Goal: Task Accomplishment & Management: Use online tool/utility

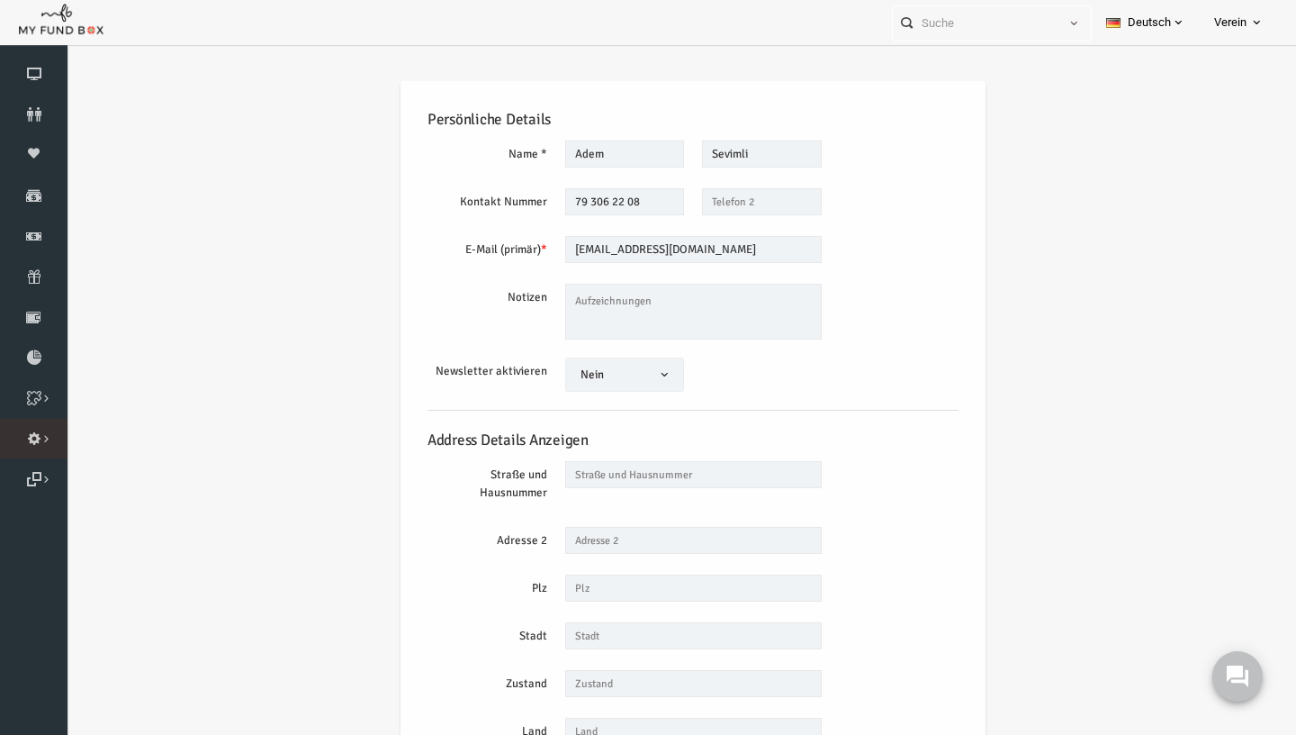
click at [0, 0] on link "Importieren" at bounding box center [0, 0] width 0 height 0
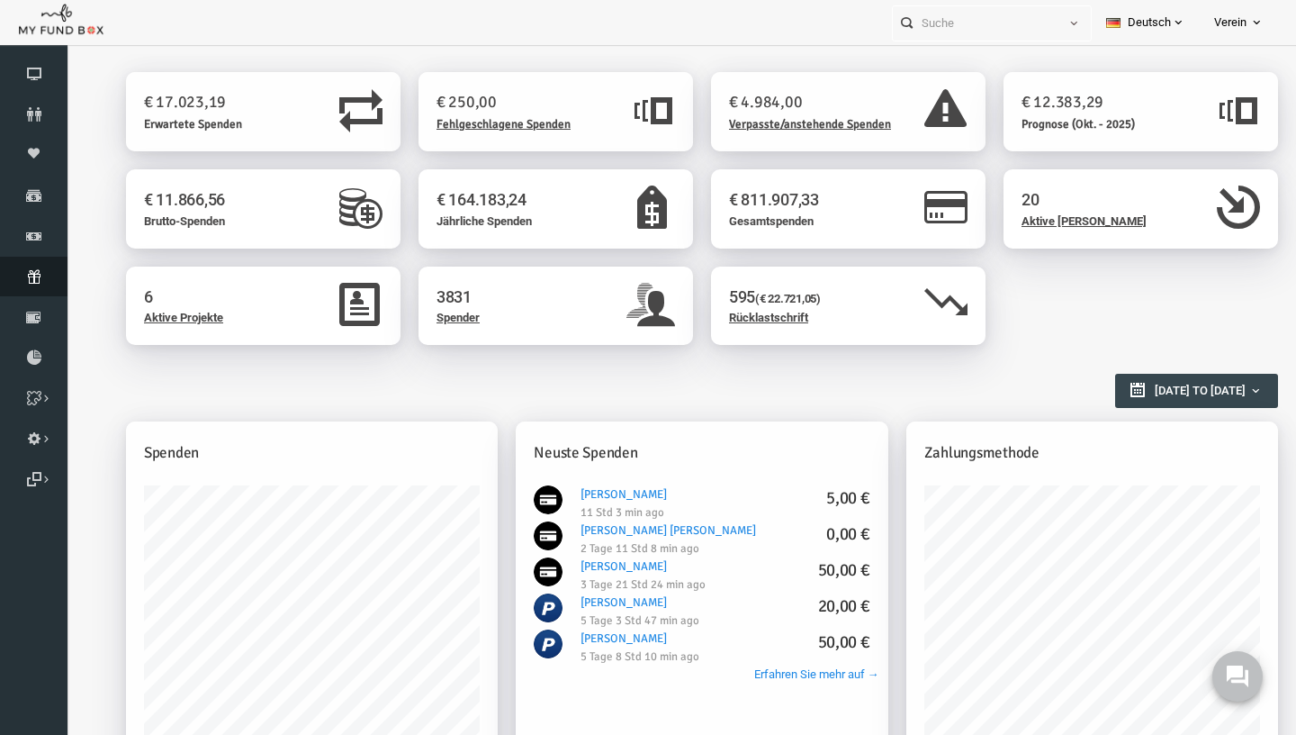
click at [38, 285] on link "Abonnement" at bounding box center [34, 277] width 68 height 40
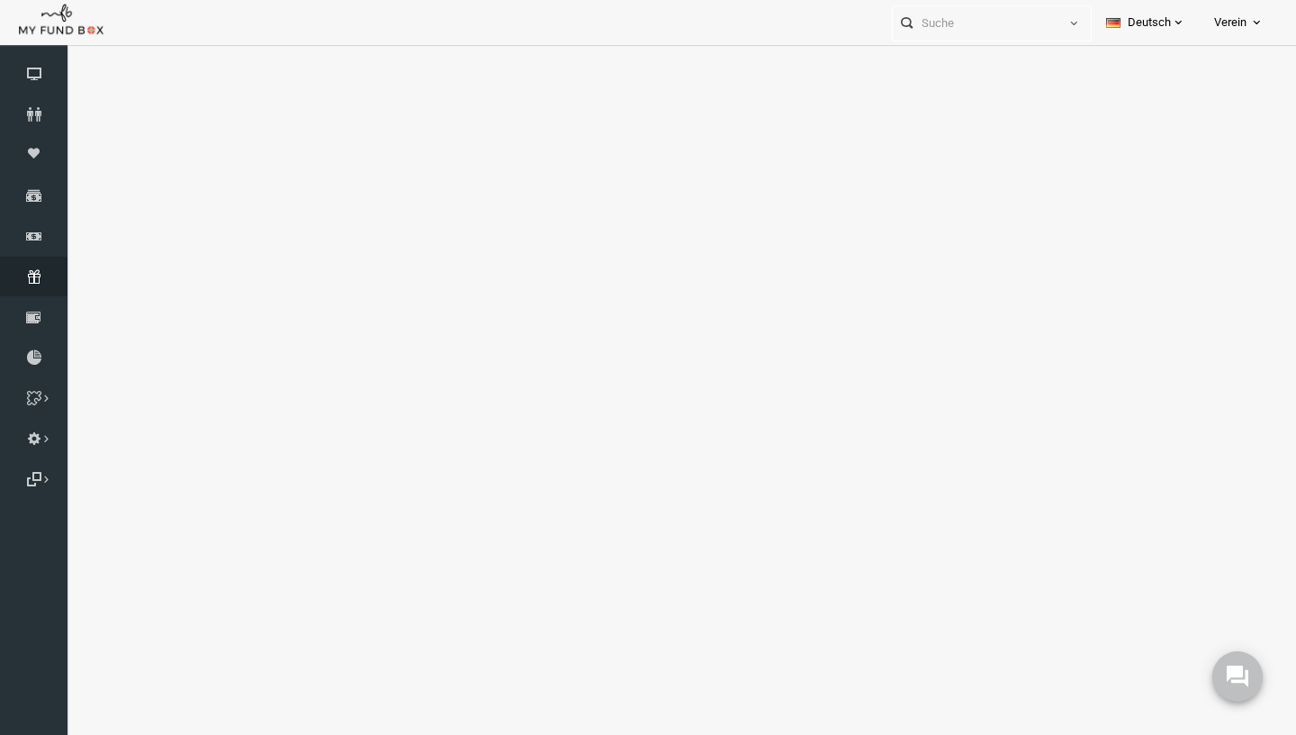
select select "100"
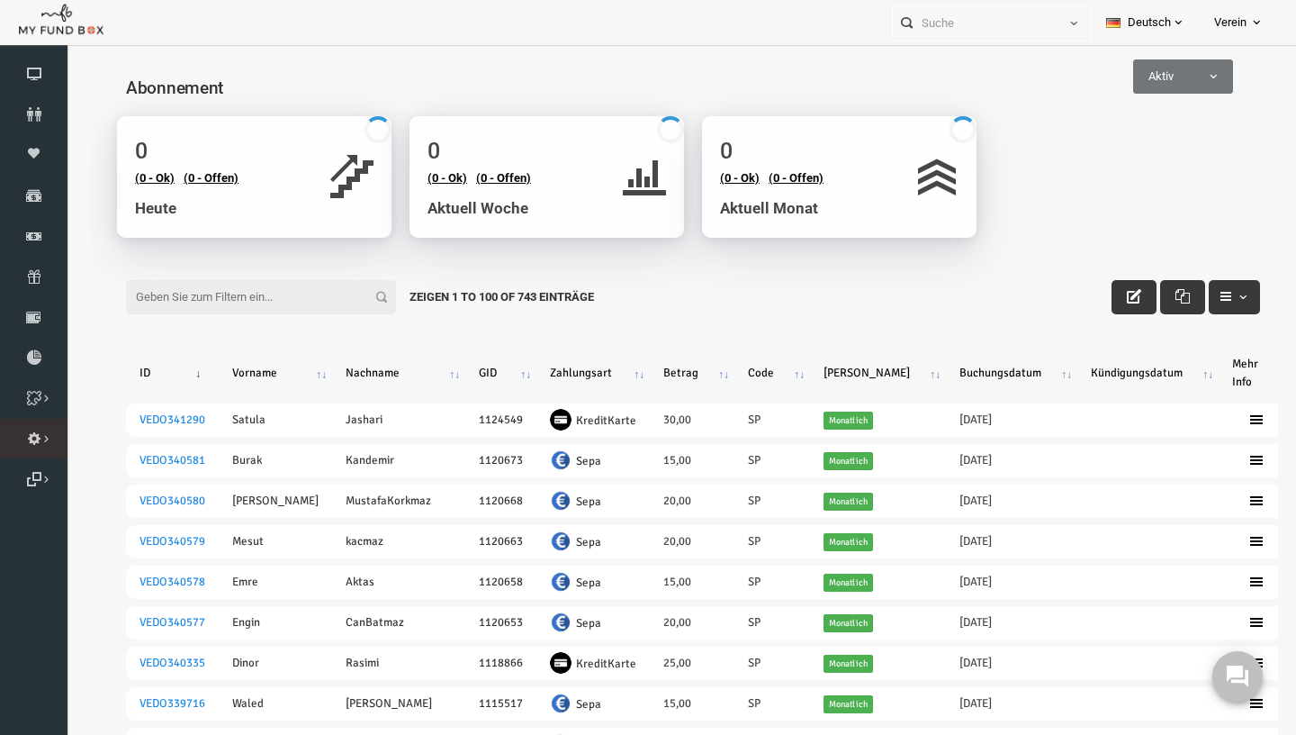
click at [0, 0] on link "Importieren" at bounding box center [0, 0] width 0 height 0
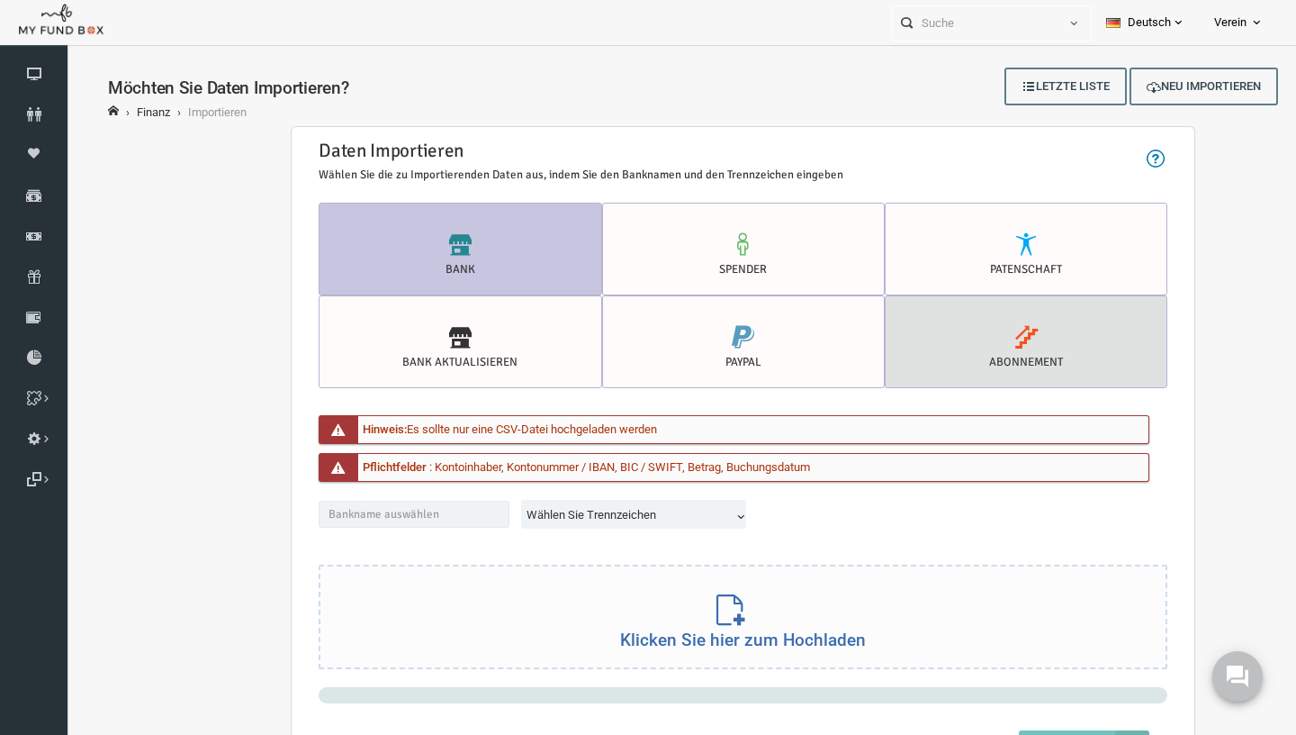
click at [927, 341] on icon at bounding box center [1001, 337] width 248 height 23
radio input "true"
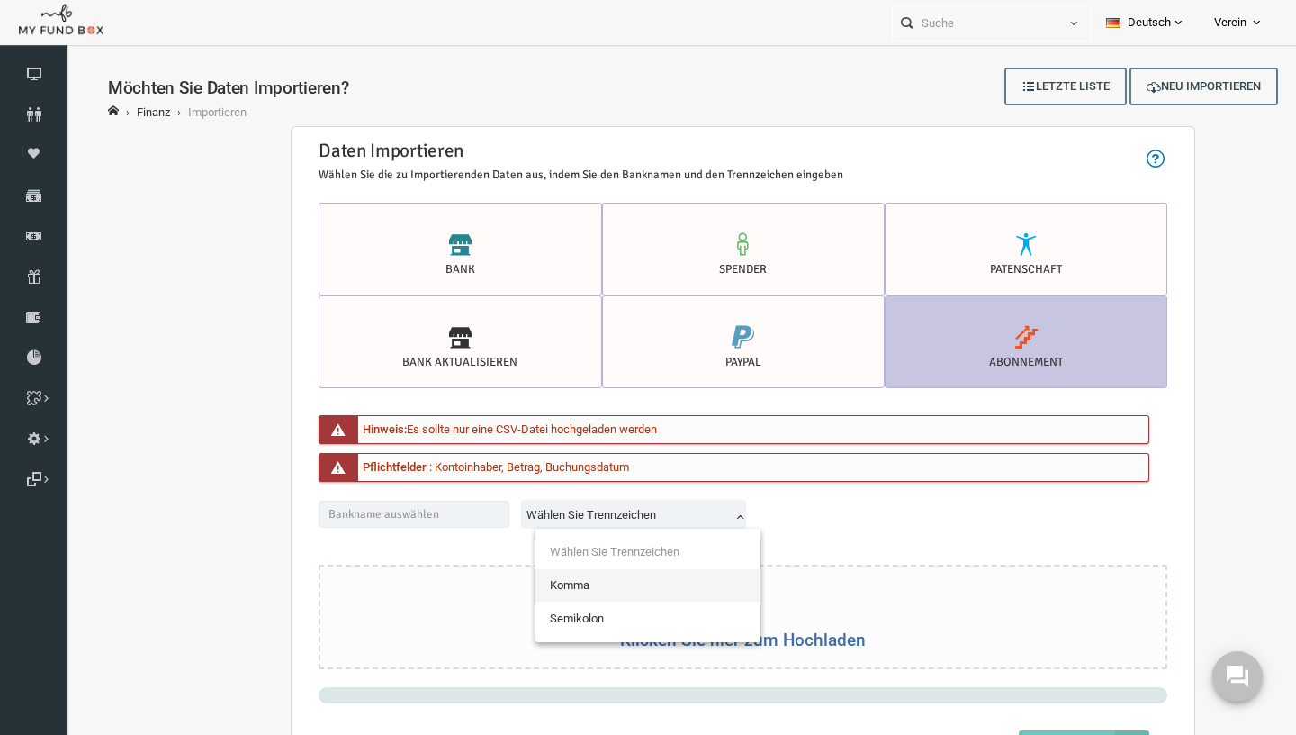
click at [625, 527] on span "Wählen Sie Trennzeichen" at bounding box center [610, 517] width 221 height 34
select select "Semicolon"
click at [906, 590] on div "Klicken Sie hier zum Hochladen" at bounding box center [717, 614] width 845 height 103
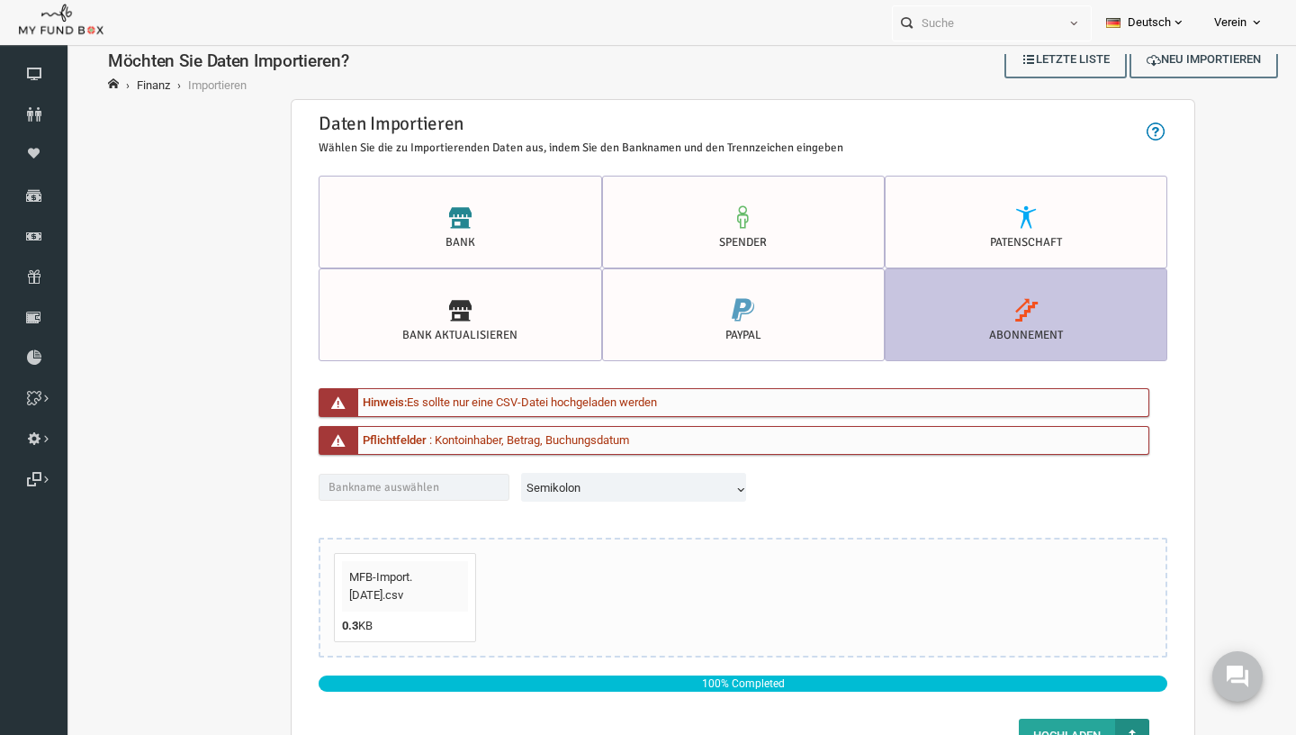
scroll to position [59, 0]
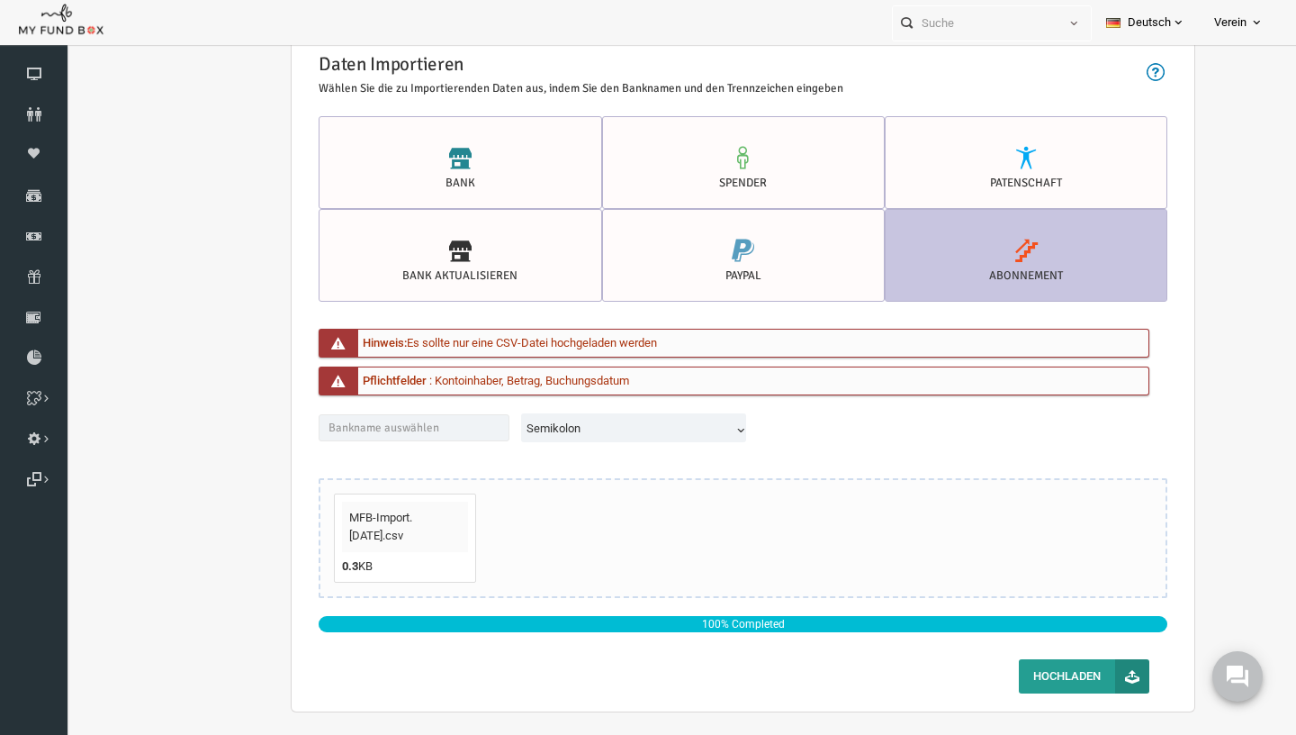
click at [1047, 675] on button "Hochladen" at bounding box center [1059, 676] width 131 height 34
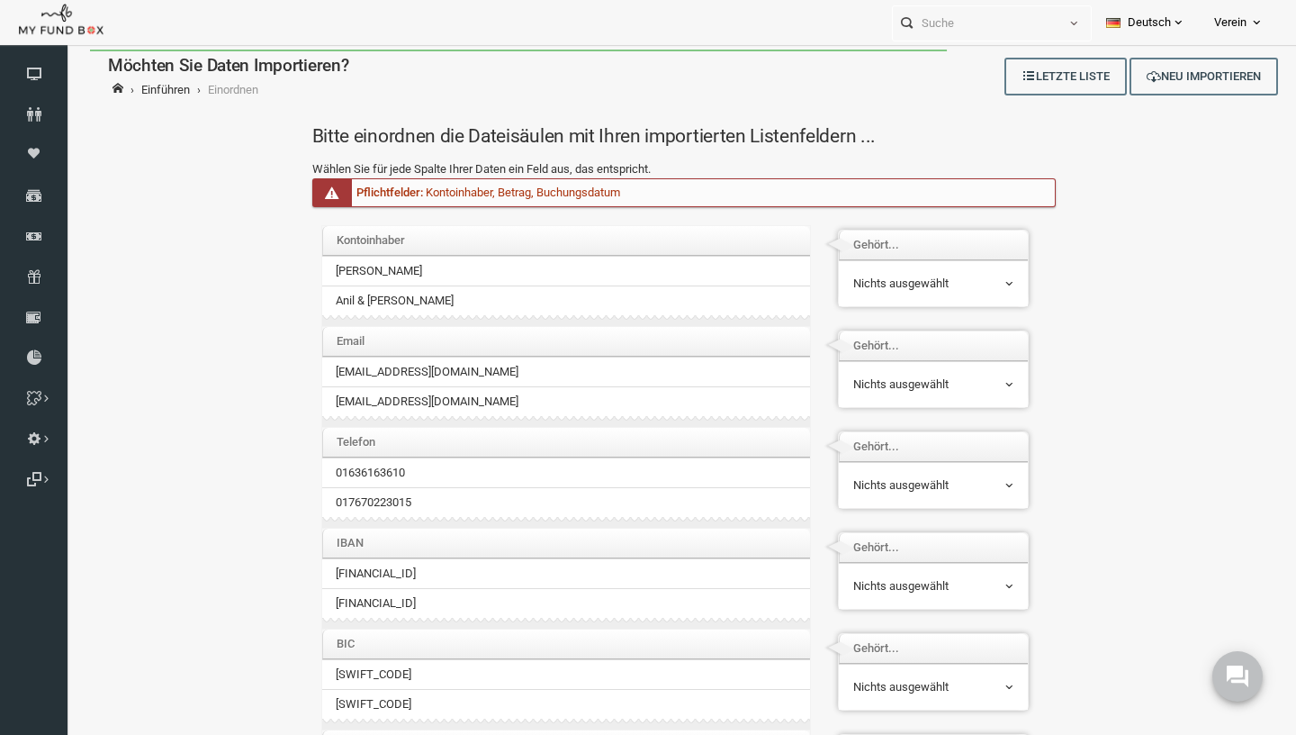
scroll to position [0, 0]
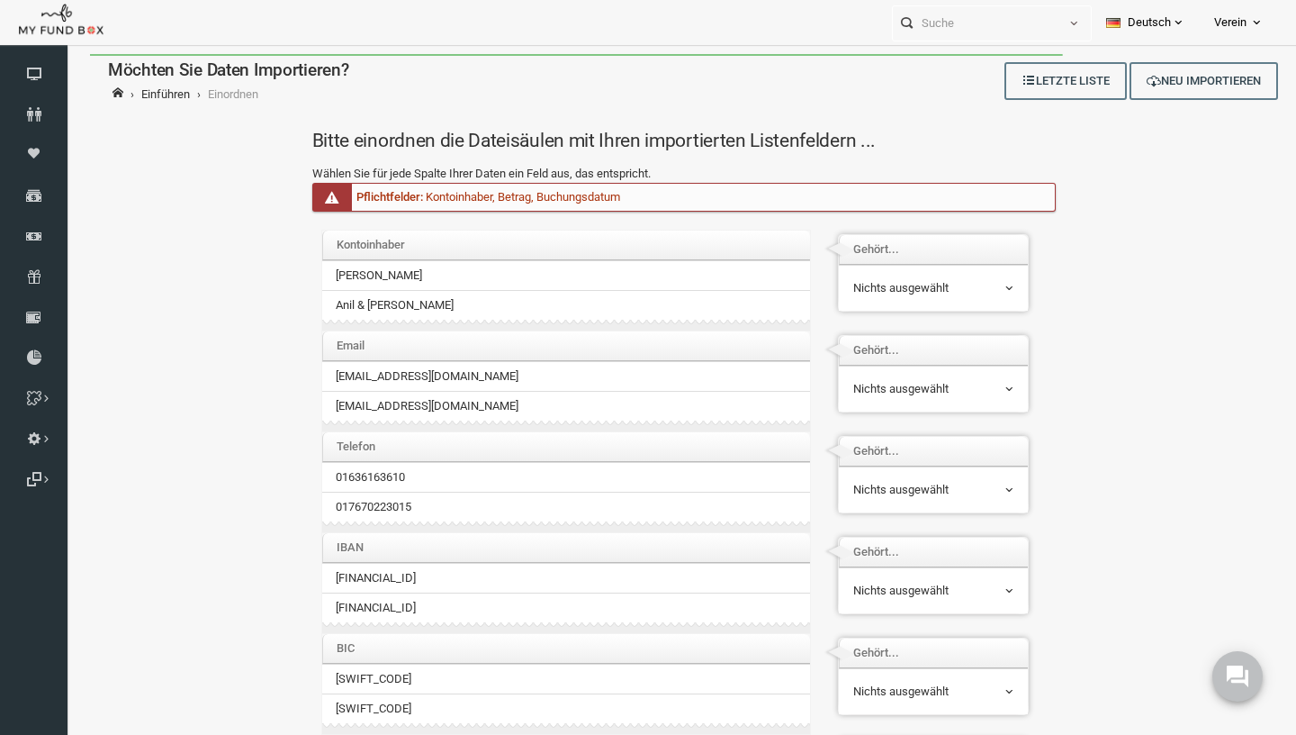
click at [888, 298] on span "Nichts ausgewählt" at bounding box center [908, 288] width 162 height 34
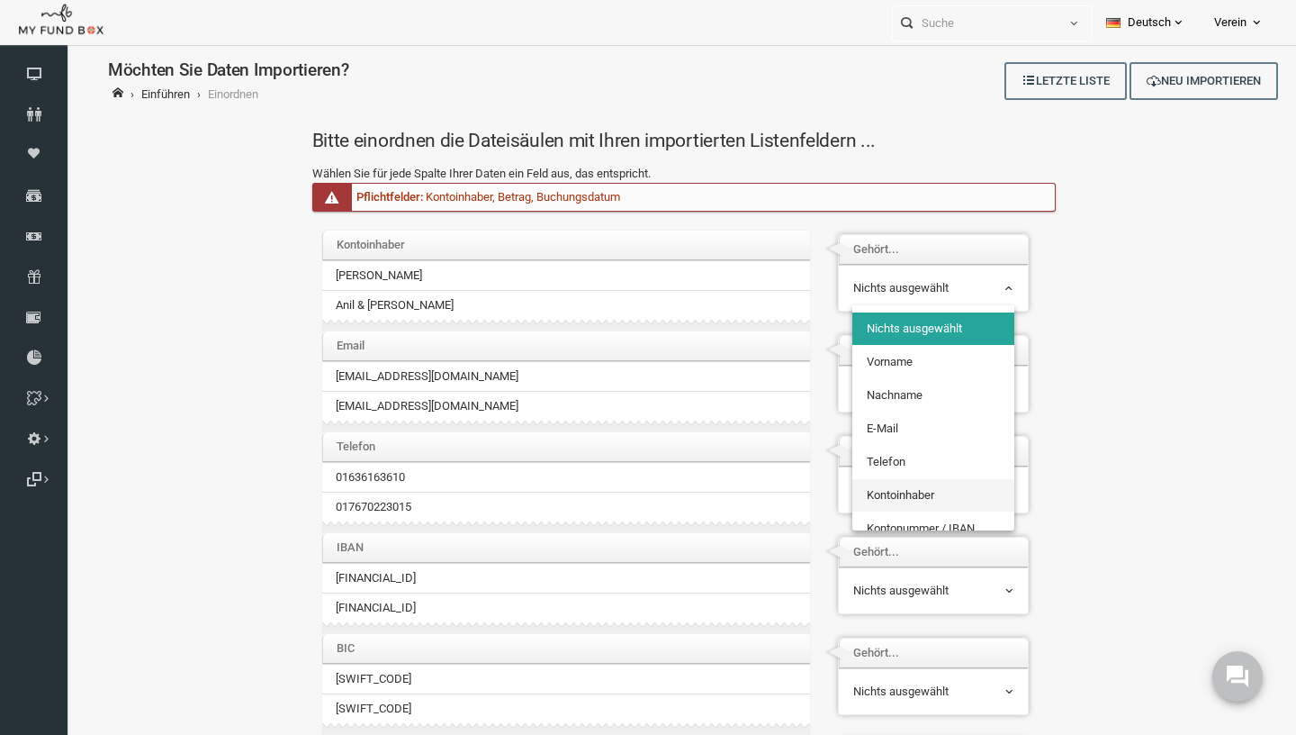
select select "AccName"
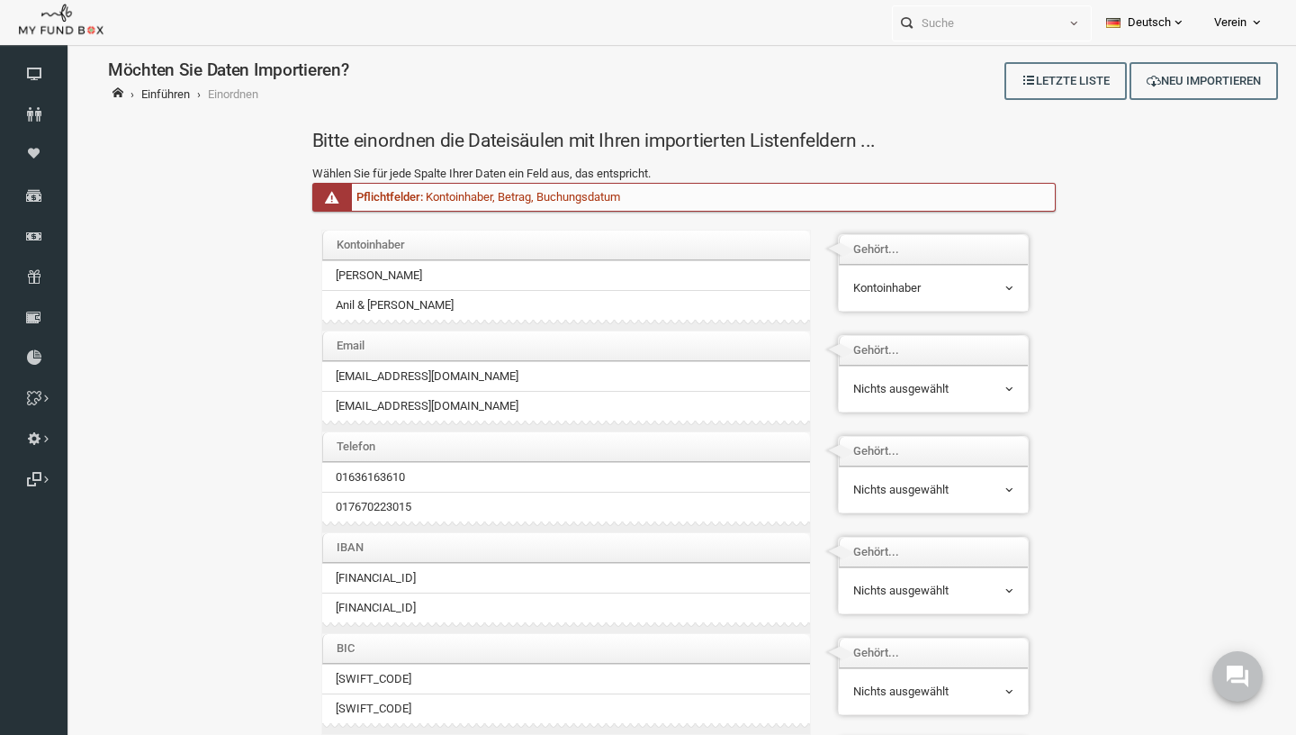
click at [903, 403] on span "Nichts ausgewählt" at bounding box center [908, 389] width 162 height 34
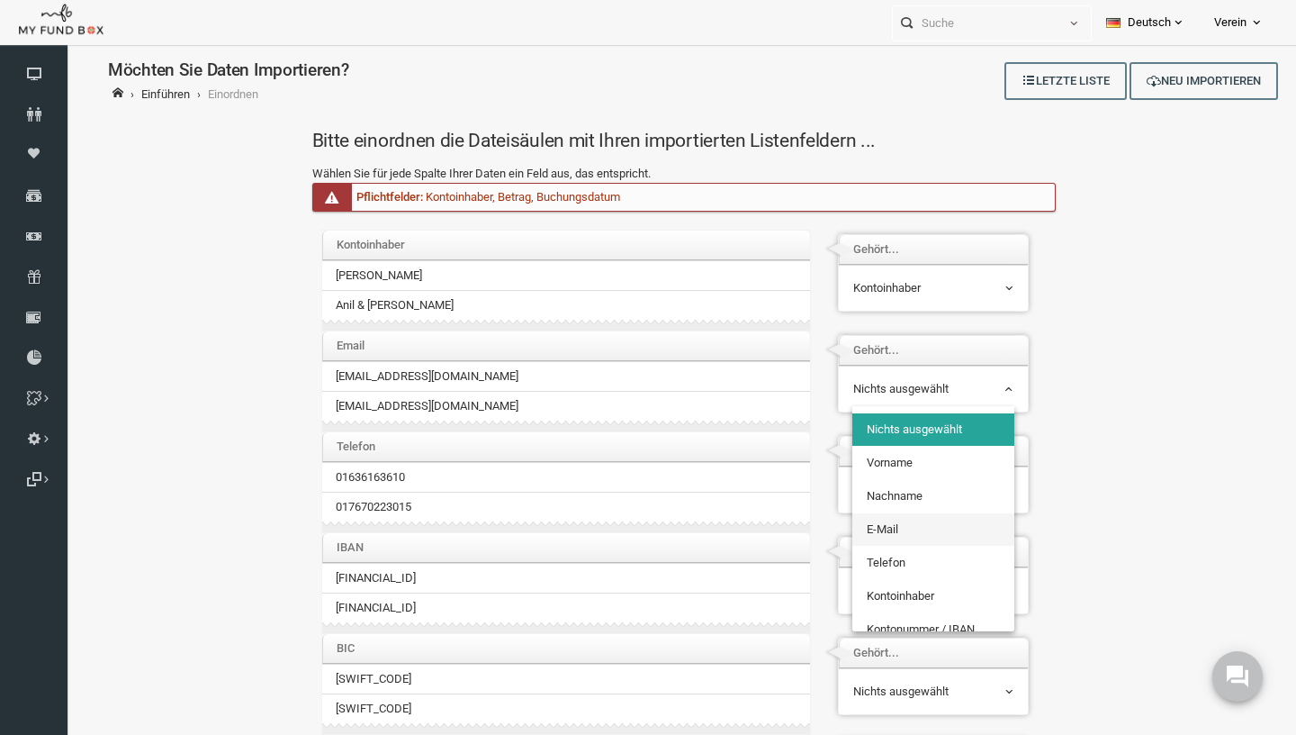
select select "Email_1"
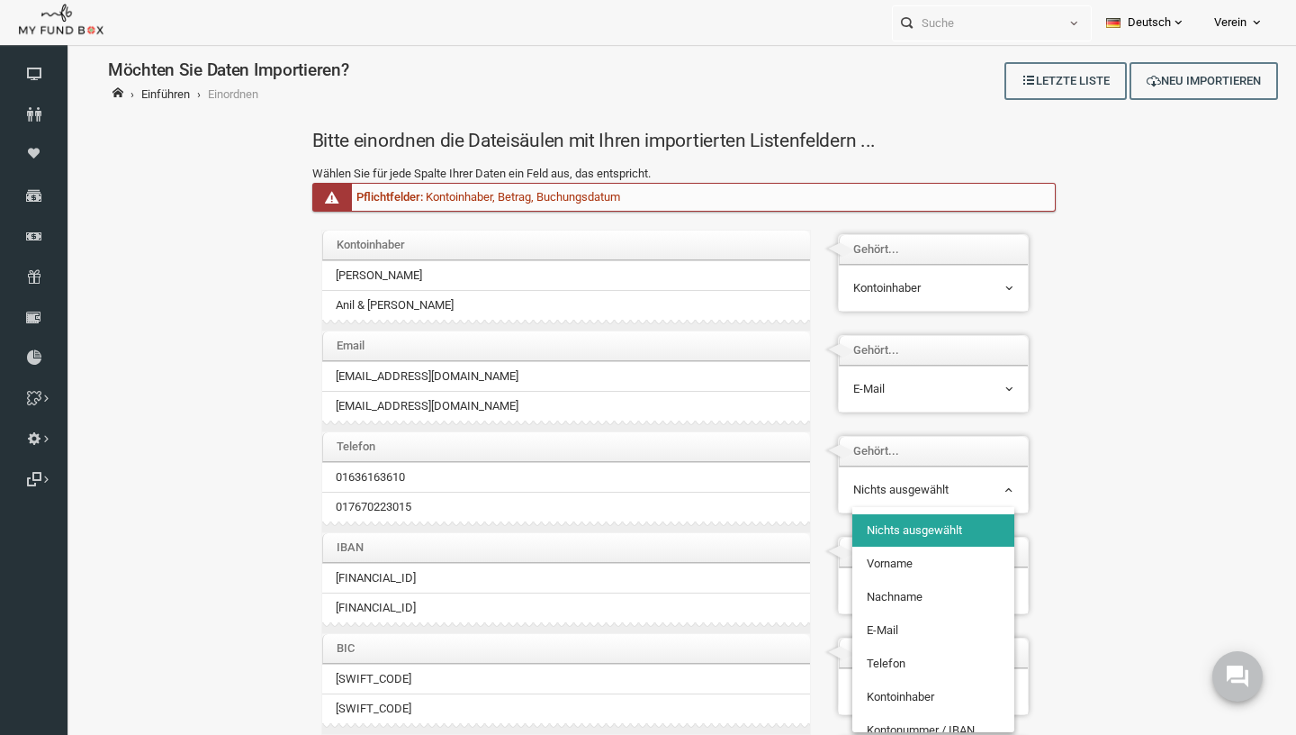
click at [906, 494] on span "Nichts ausgewählt" at bounding box center [908, 490] width 160 height 18
select select "PhoneNr_1"
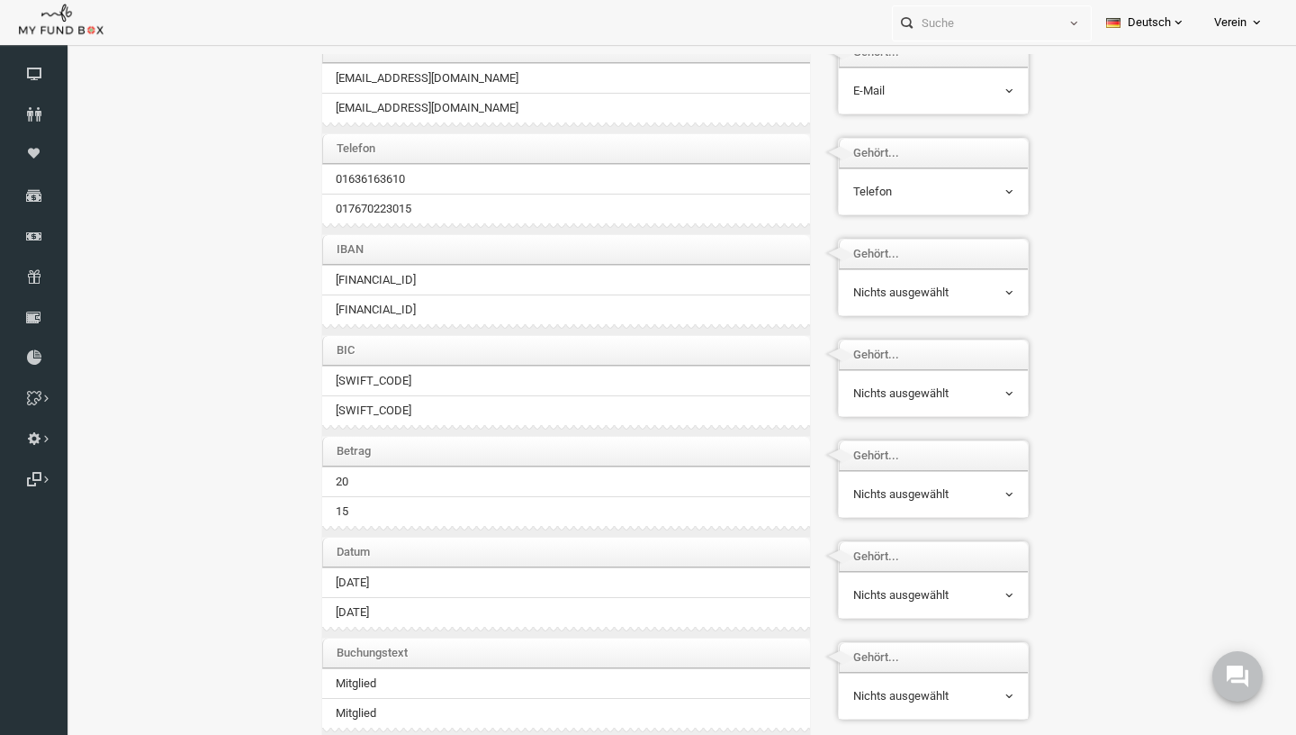
scroll to position [305, 0]
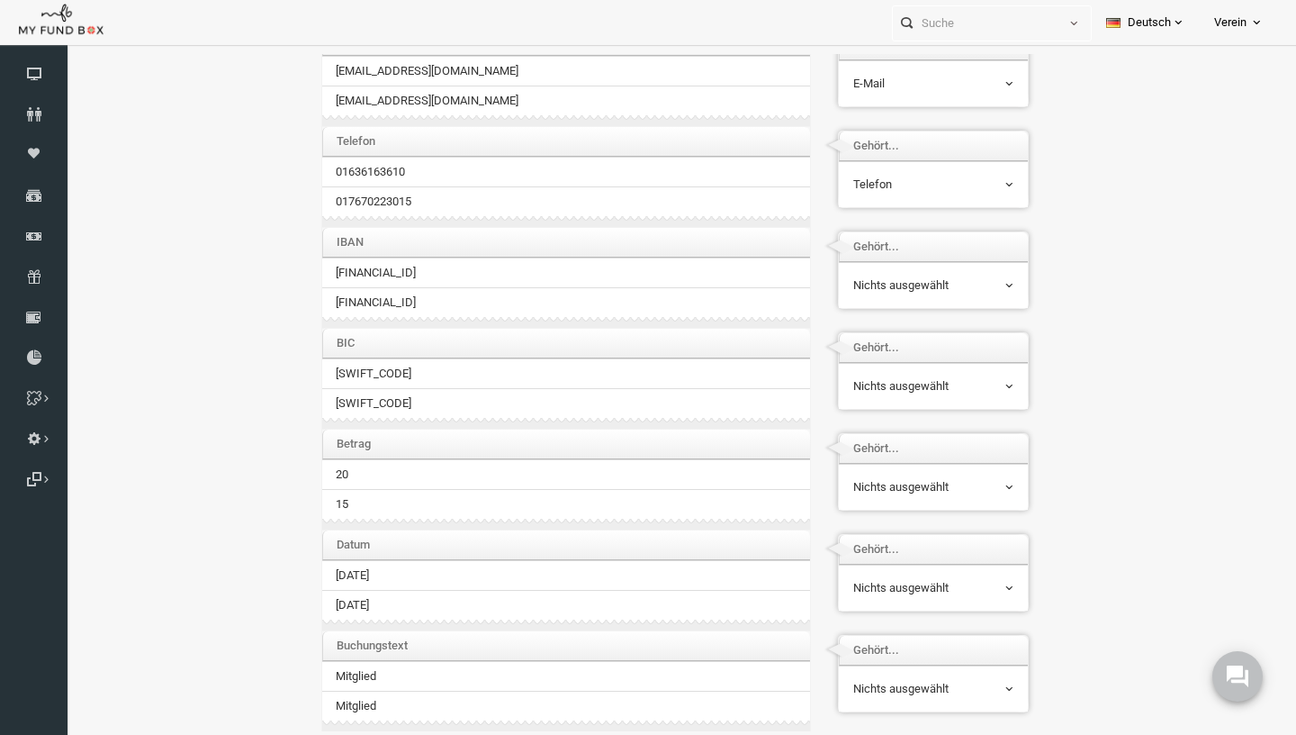
click at [934, 282] on span "Nichts ausgewählt" at bounding box center [908, 285] width 160 height 18
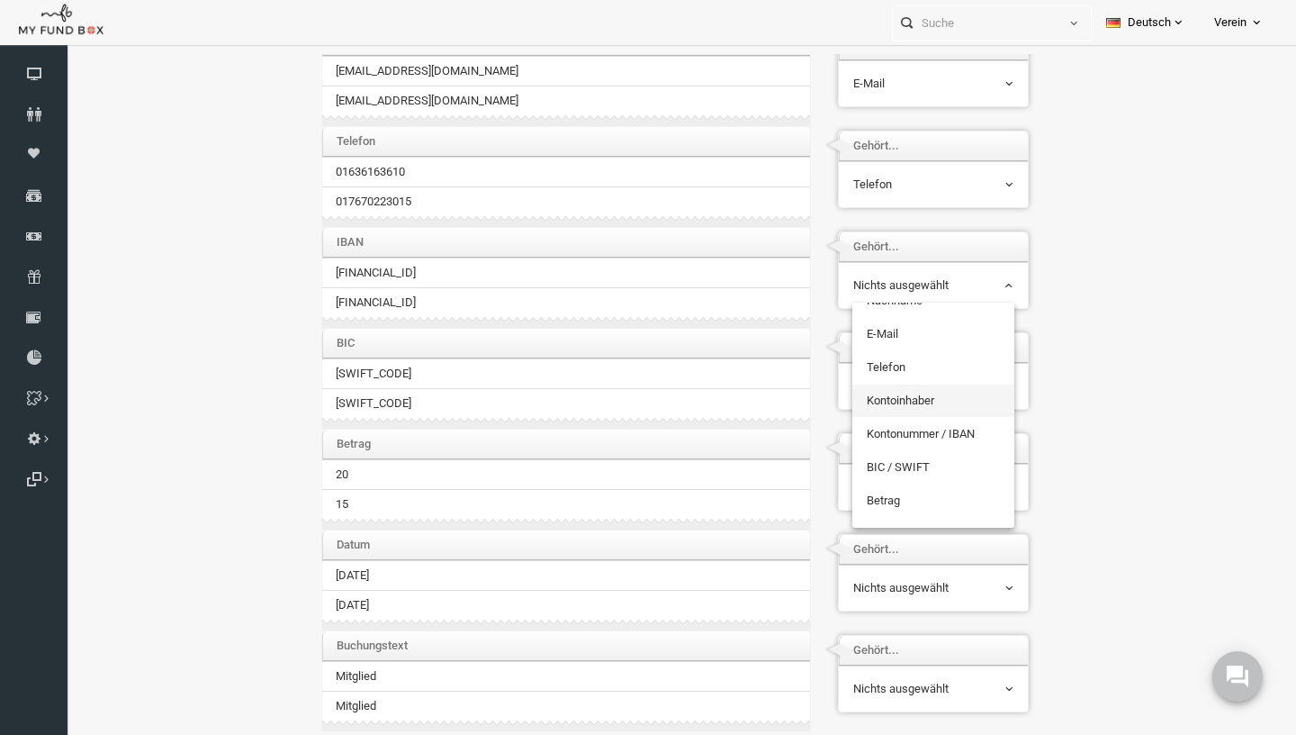
scroll to position [89, 0]
select select "Iban"
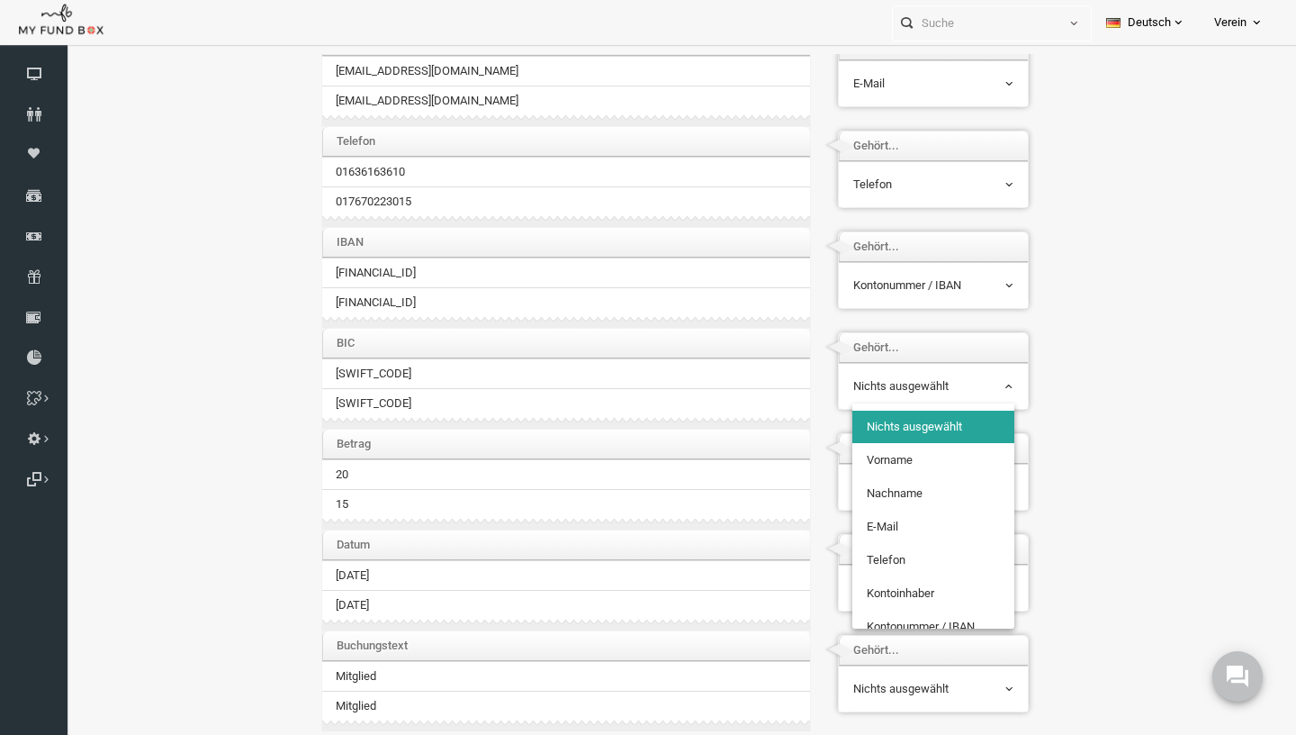
click at [901, 391] on span "Nichts ausgewählt" at bounding box center [908, 386] width 160 height 18
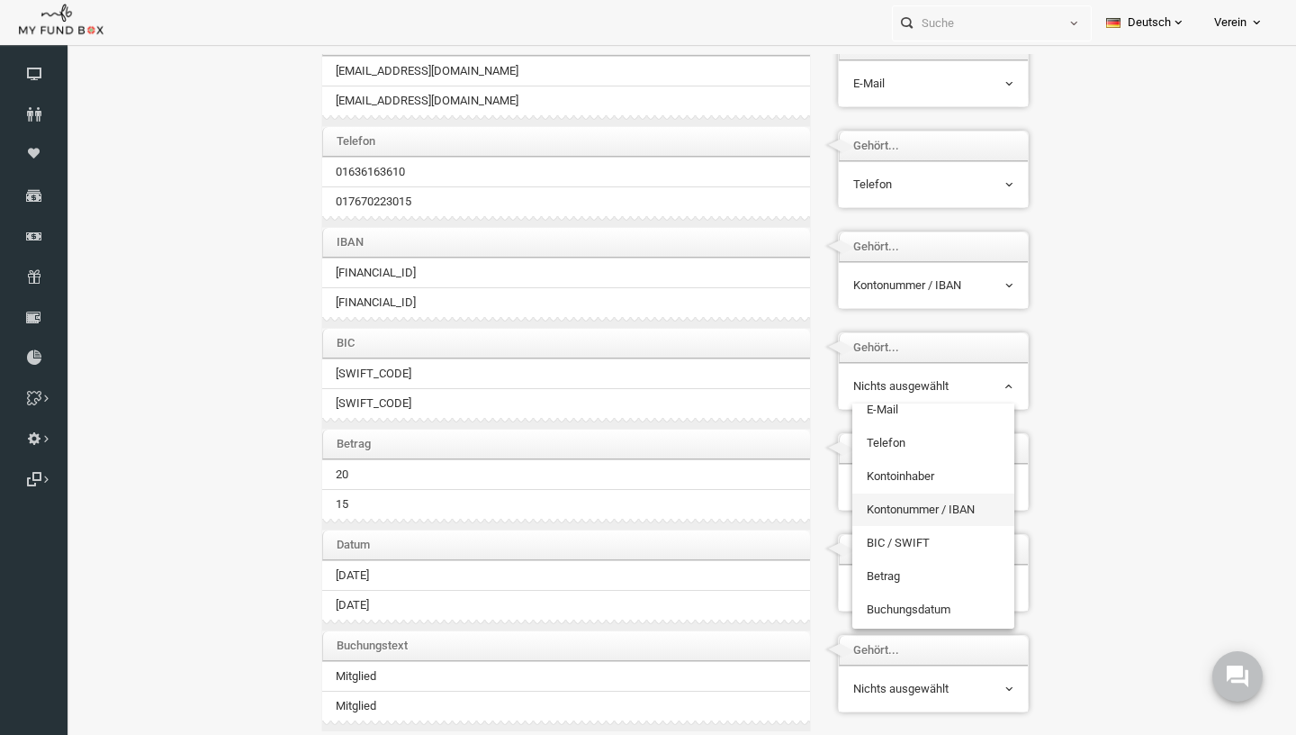
scroll to position [117, 0]
select select "BIC"
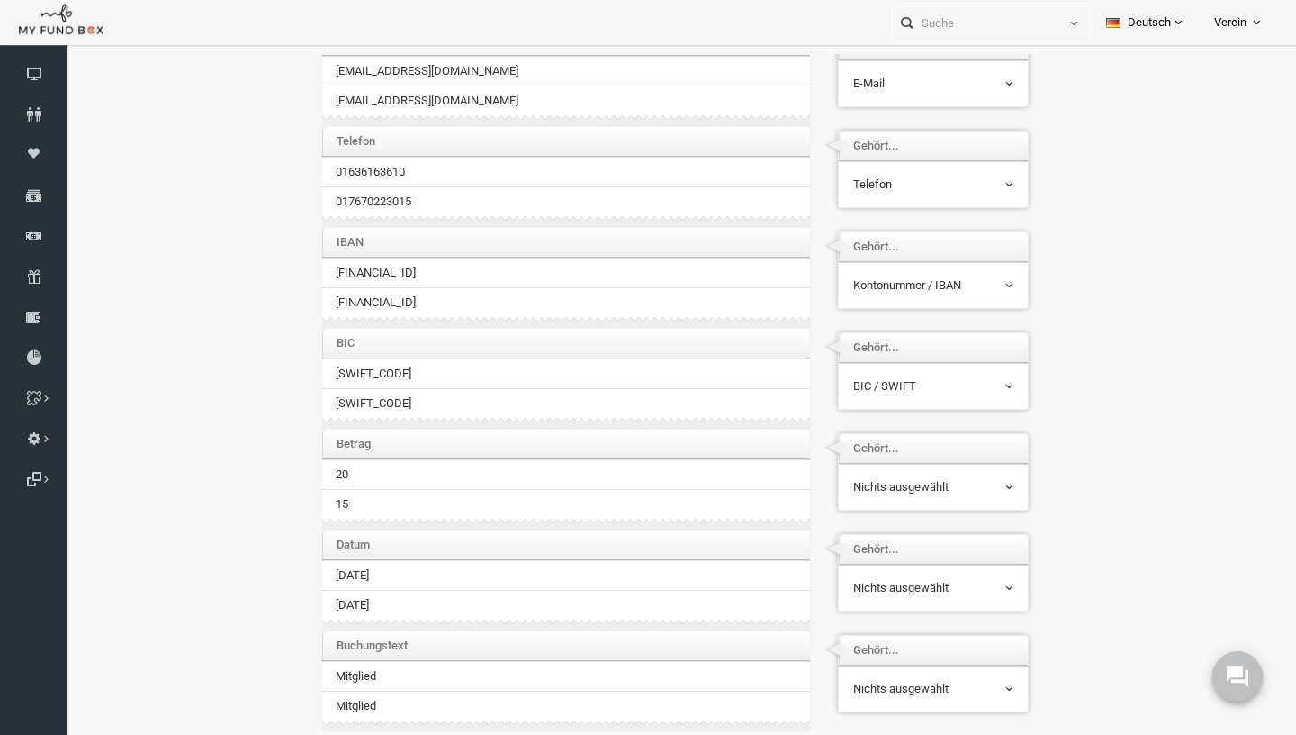
click at [875, 476] on span "Nichts ausgewählt" at bounding box center [908, 487] width 162 height 34
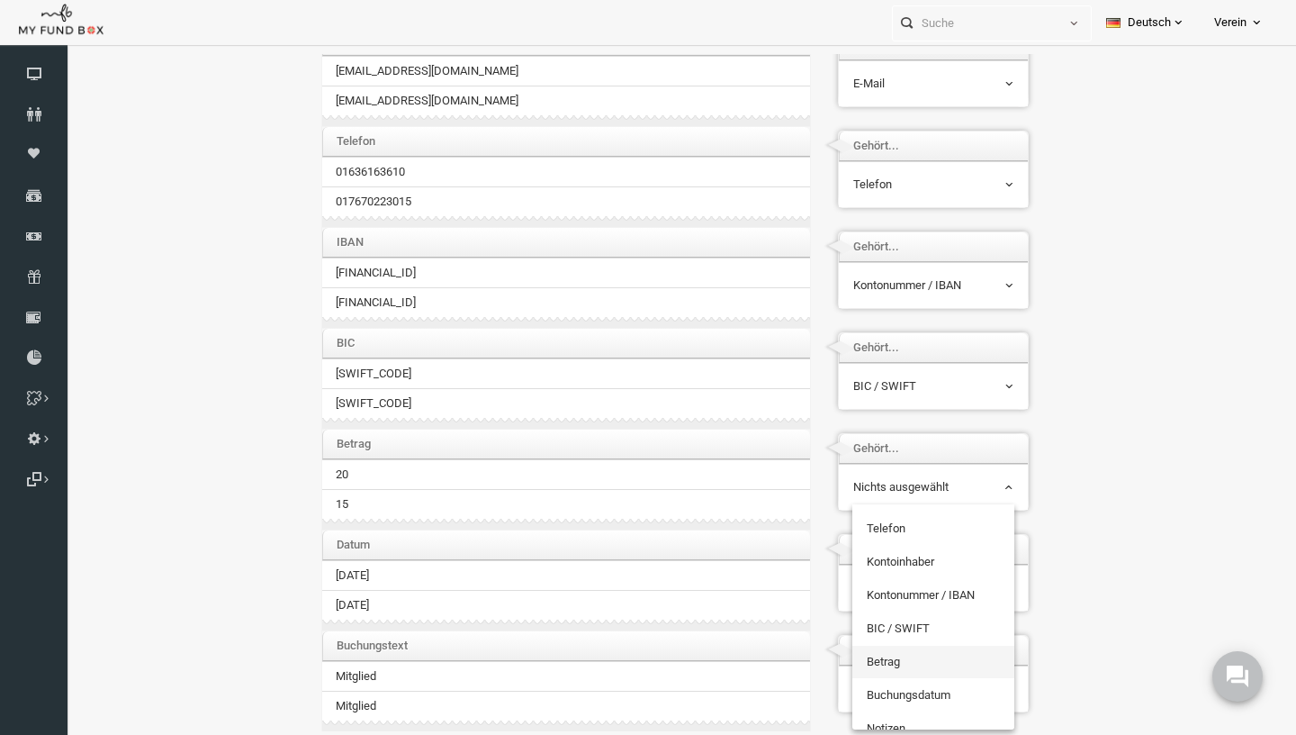
scroll to position [131, 0]
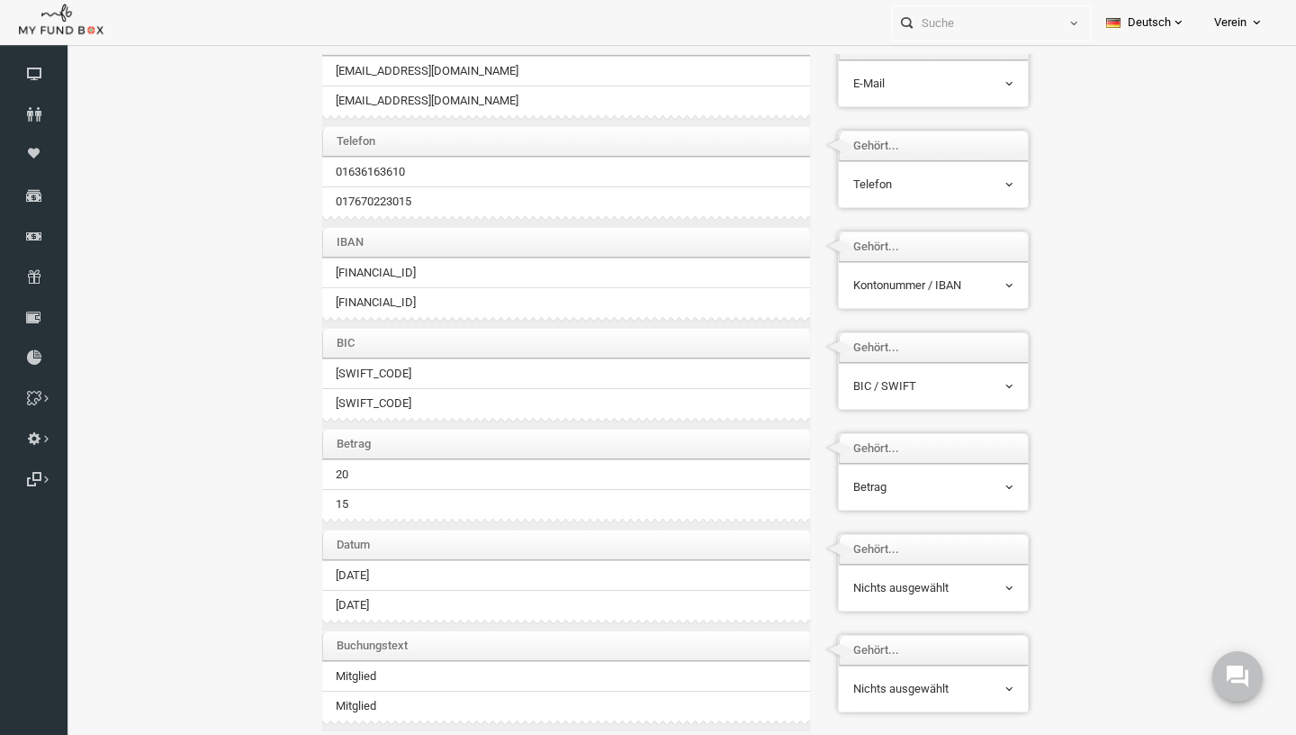
select select "Amount"
click at [893, 589] on span "Nichts ausgewählt" at bounding box center [908, 588] width 160 height 18
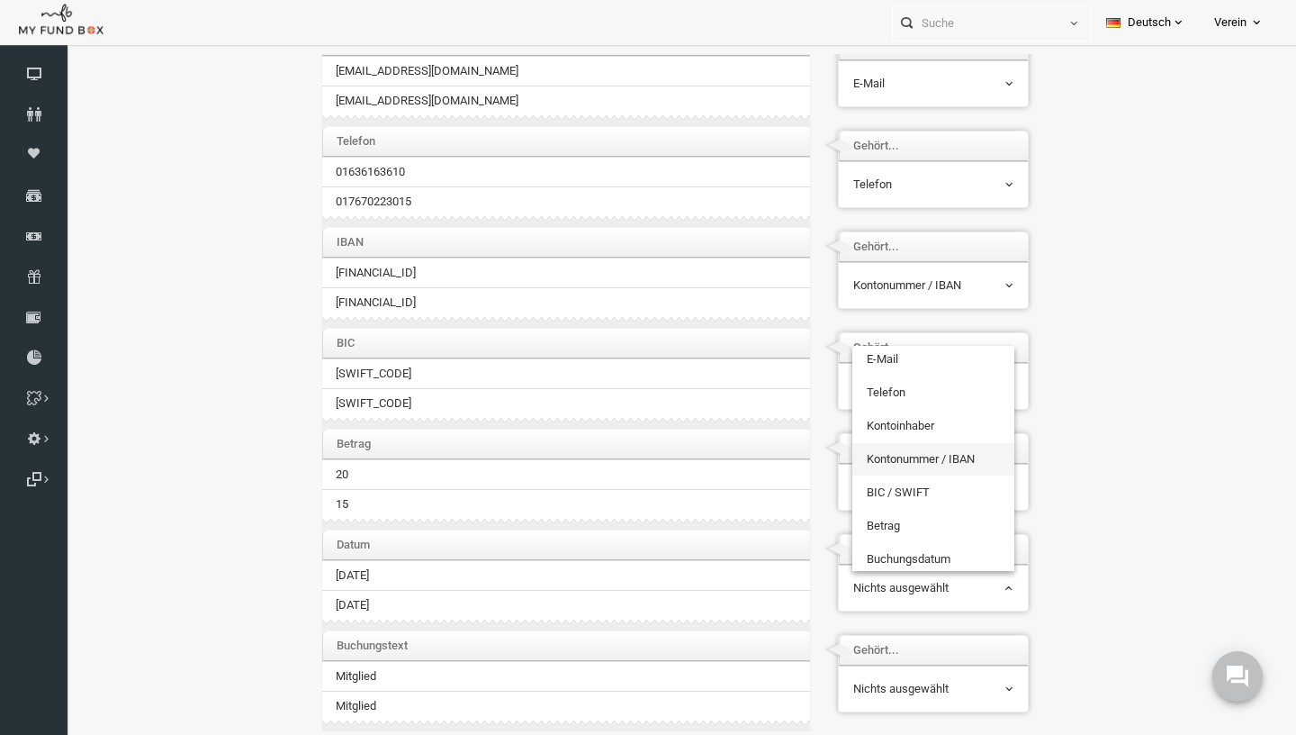
scroll to position [159, 0]
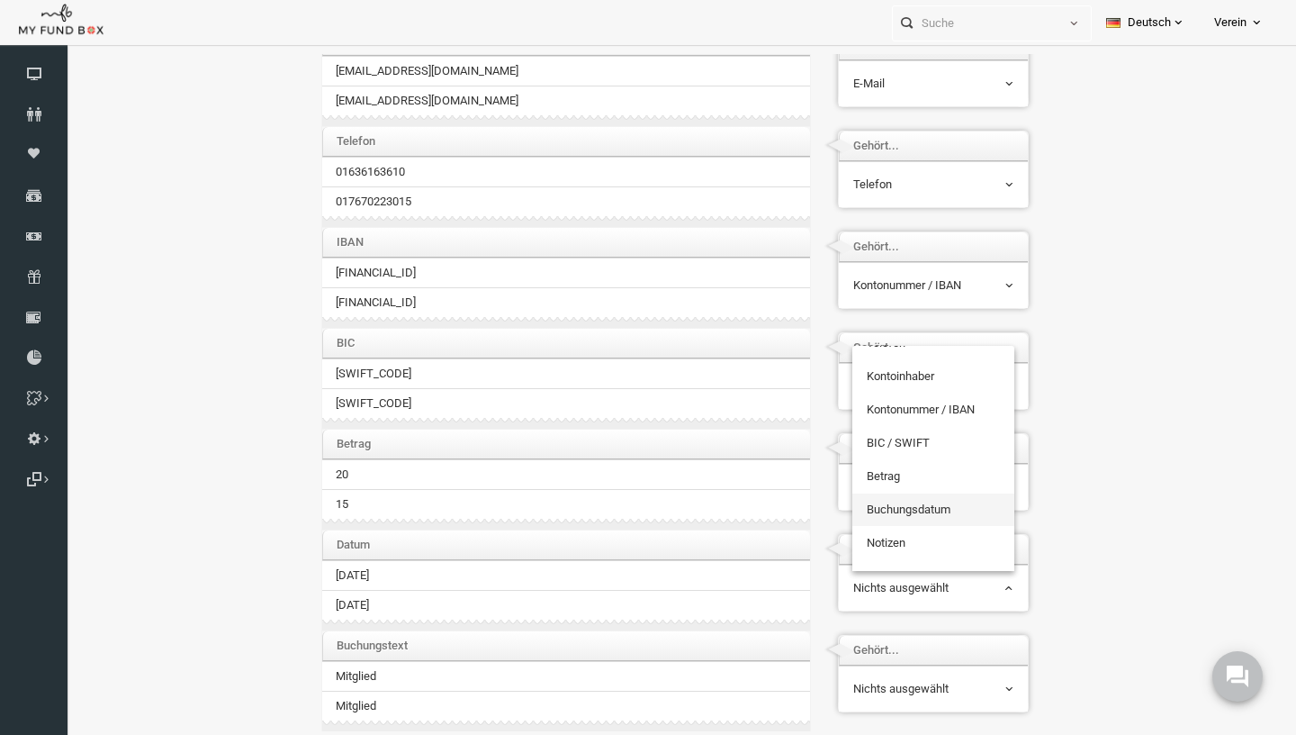
select select "TrDate"
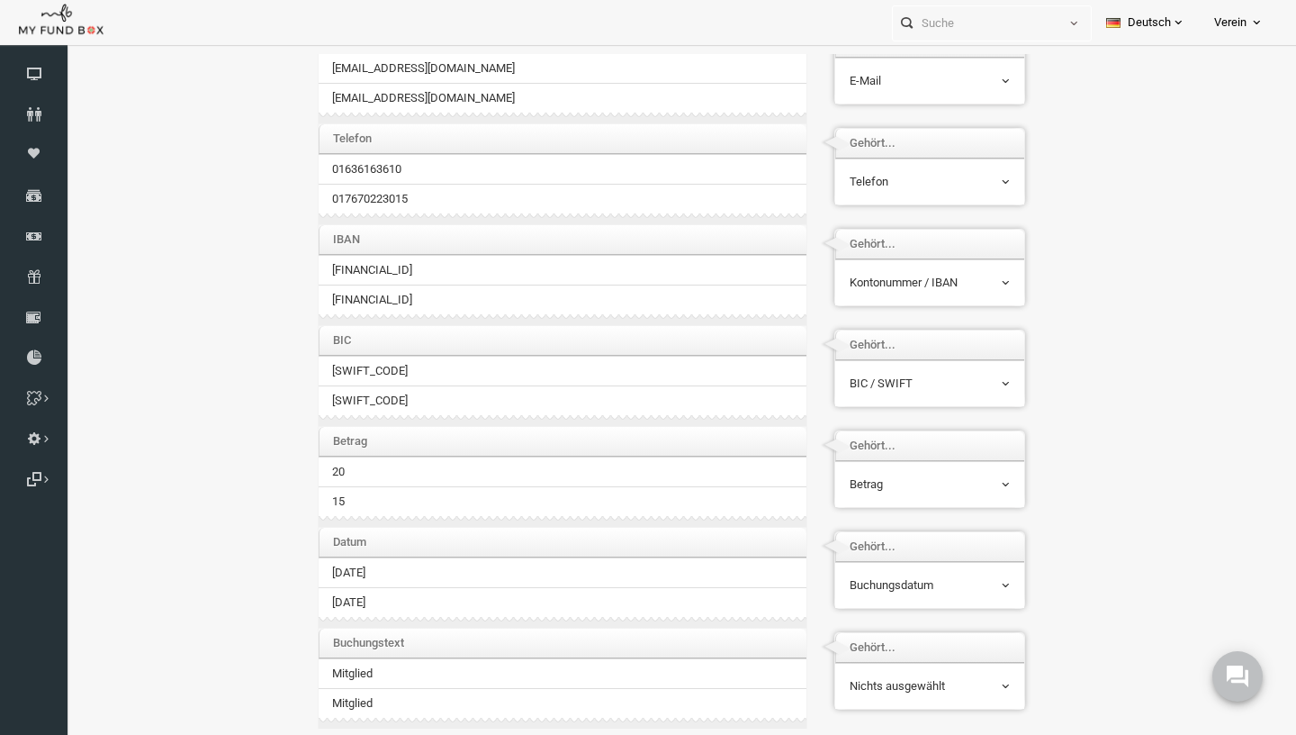
scroll to position [59, 0]
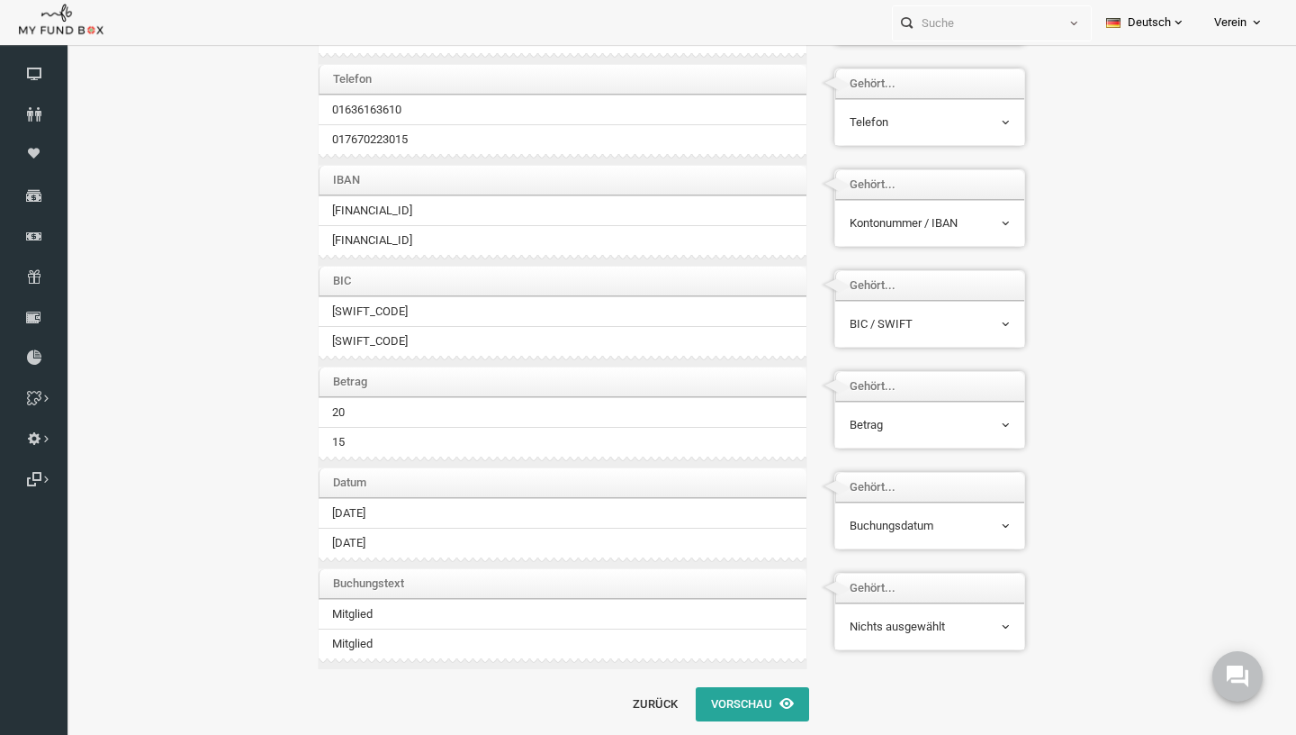
click at [937, 622] on span "Nichts ausgewählt" at bounding box center [905, 626] width 160 height 18
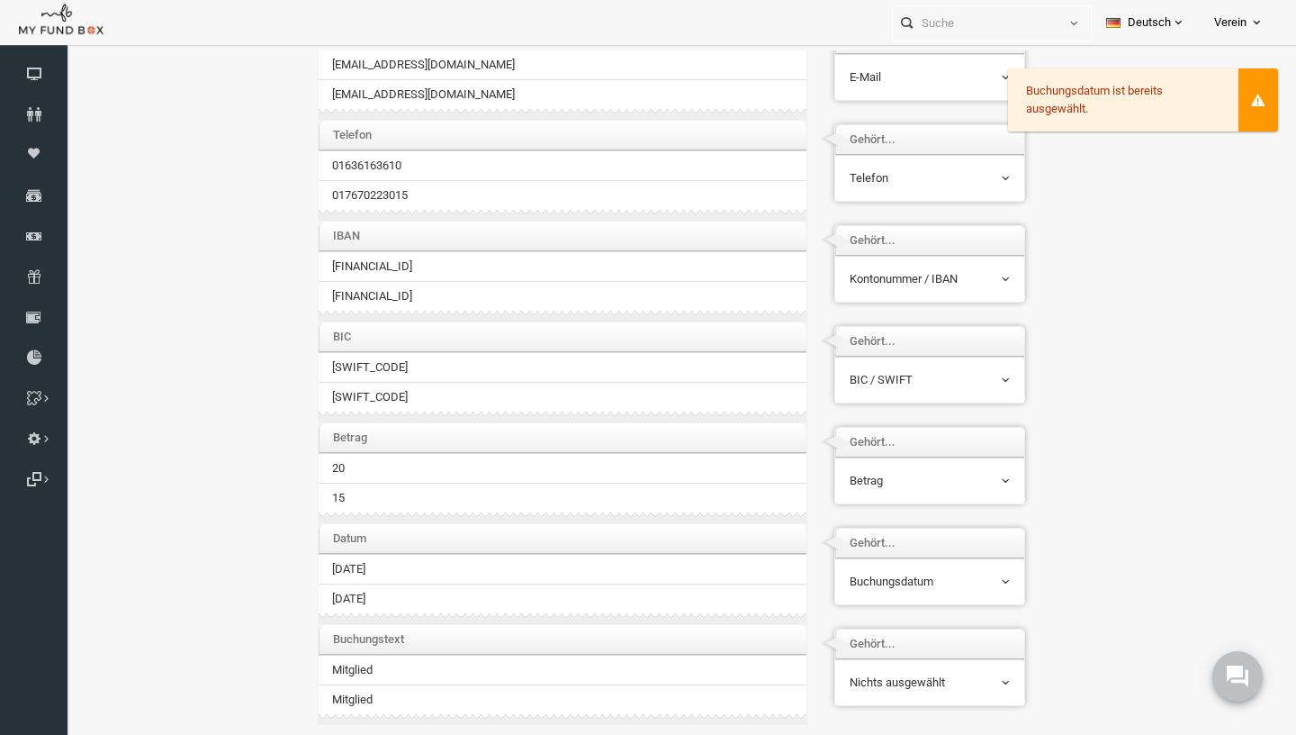
scroll to position [0, 0]
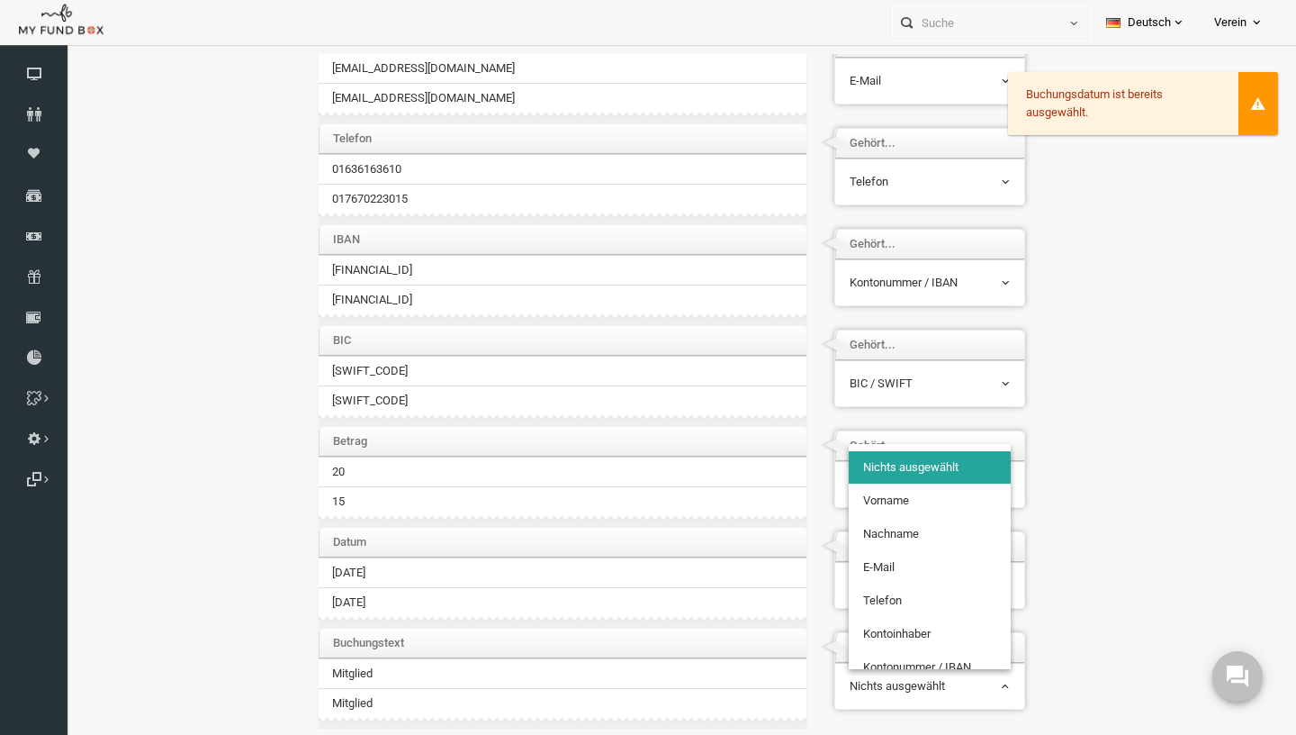
click at [888, 691] on span "Nichts ausgewählt" at bounding box center [905, 686] width 160 height 18
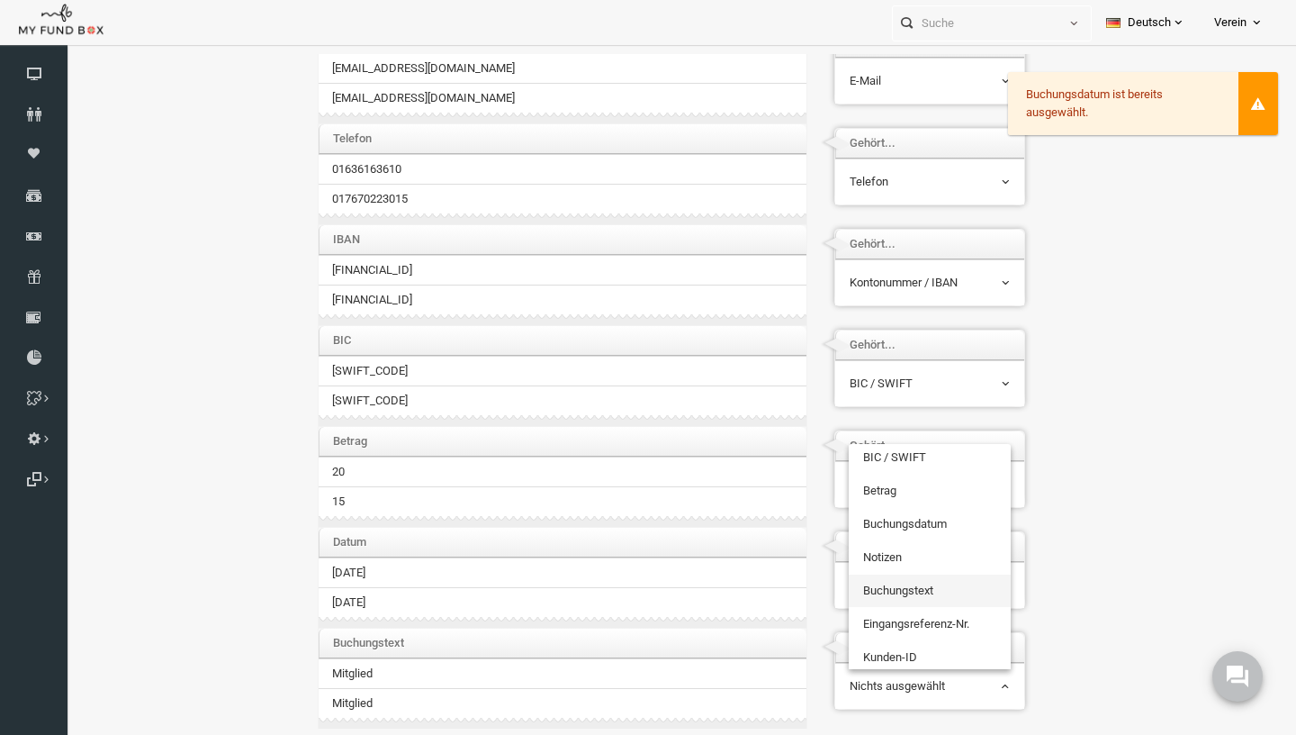
scroll to position [246, 0]
select select "TrCode"
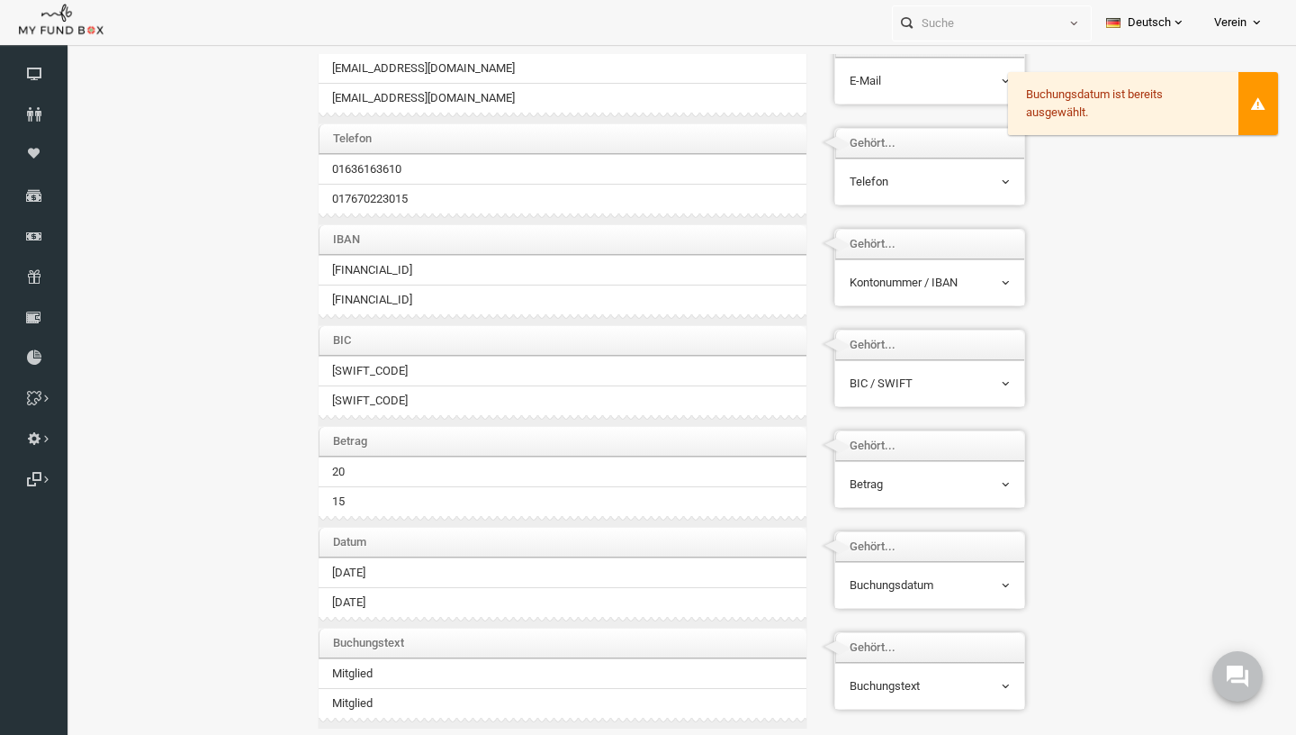
scroll to position [59, 0]
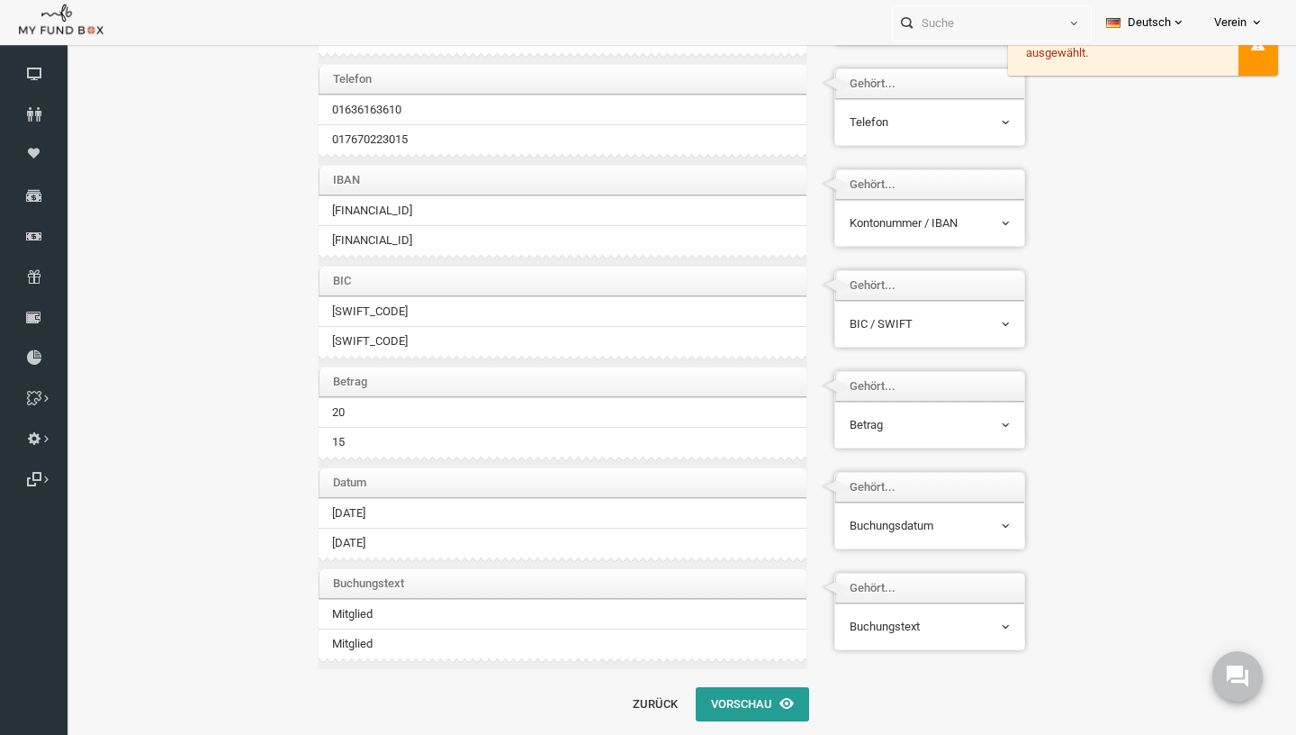
click at [725, 713] on button "Vorschau" at bounding box center [727, 704] width 113 height 34
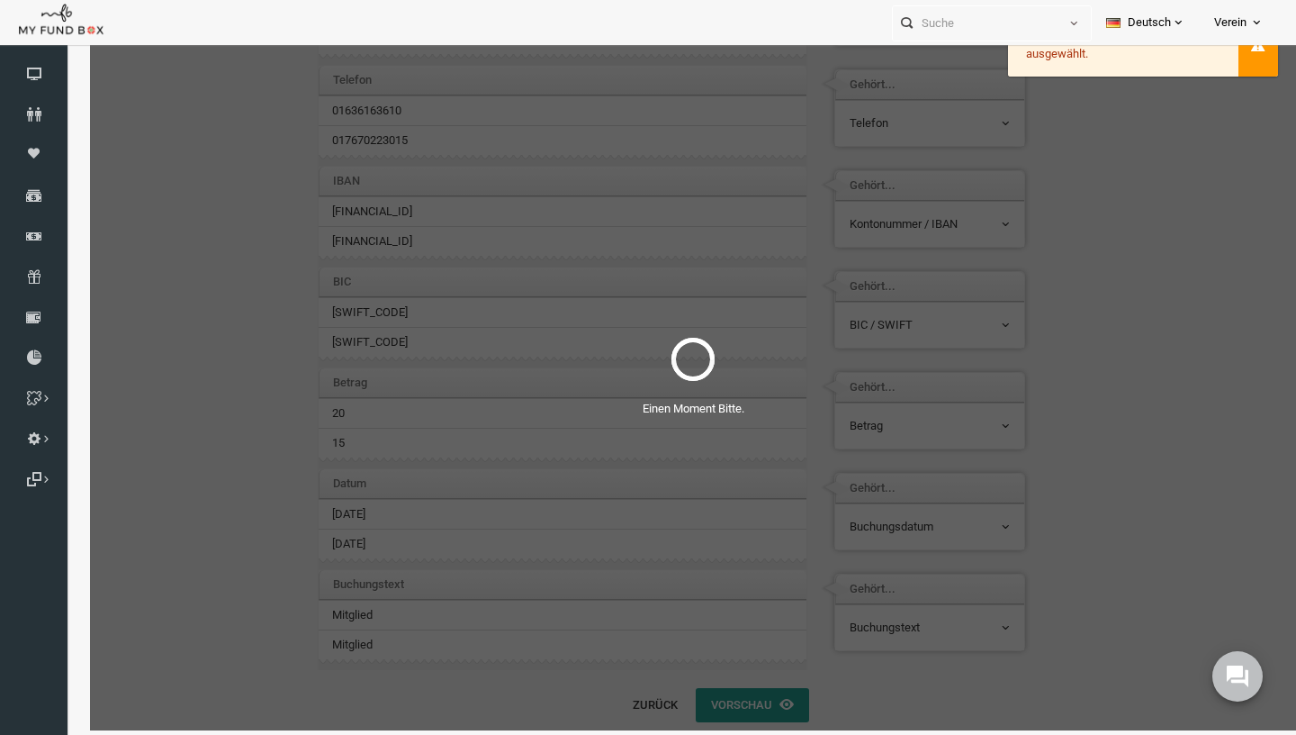
scroll to position [40, 0]
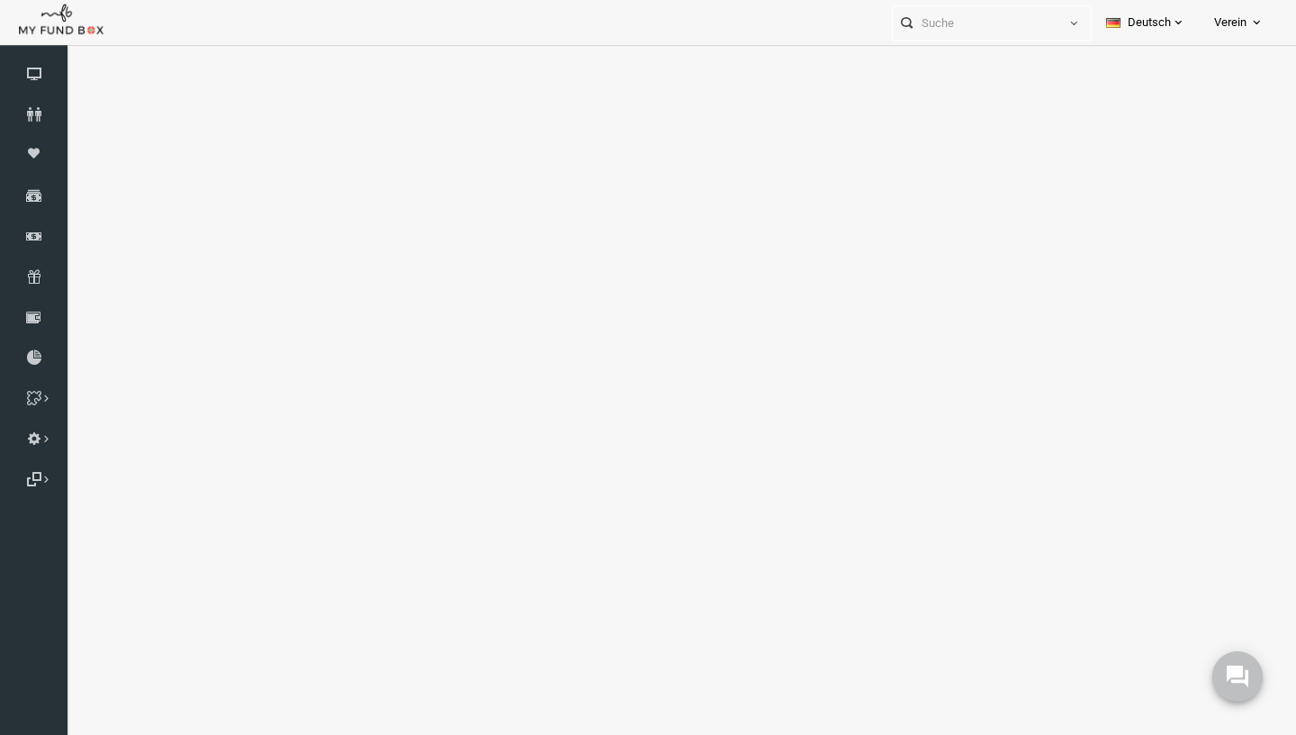
select select "100"
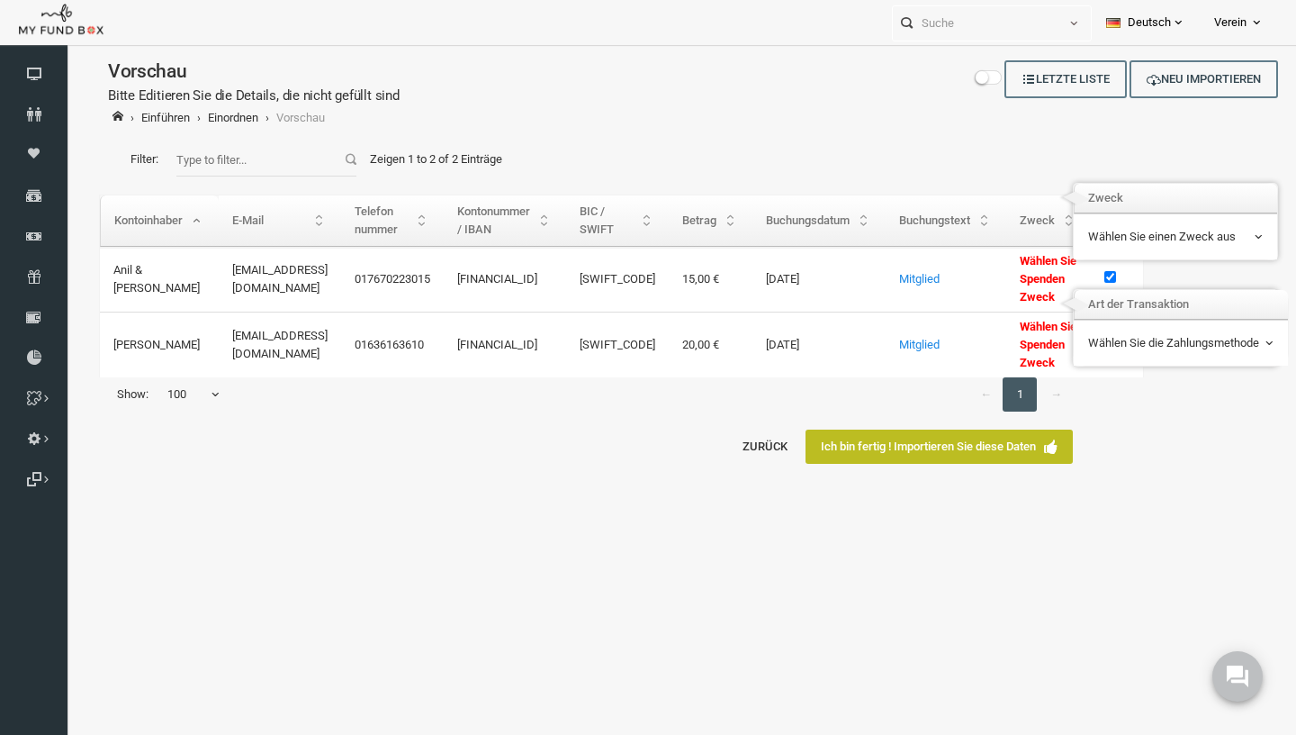
scroll to position [0, 0]
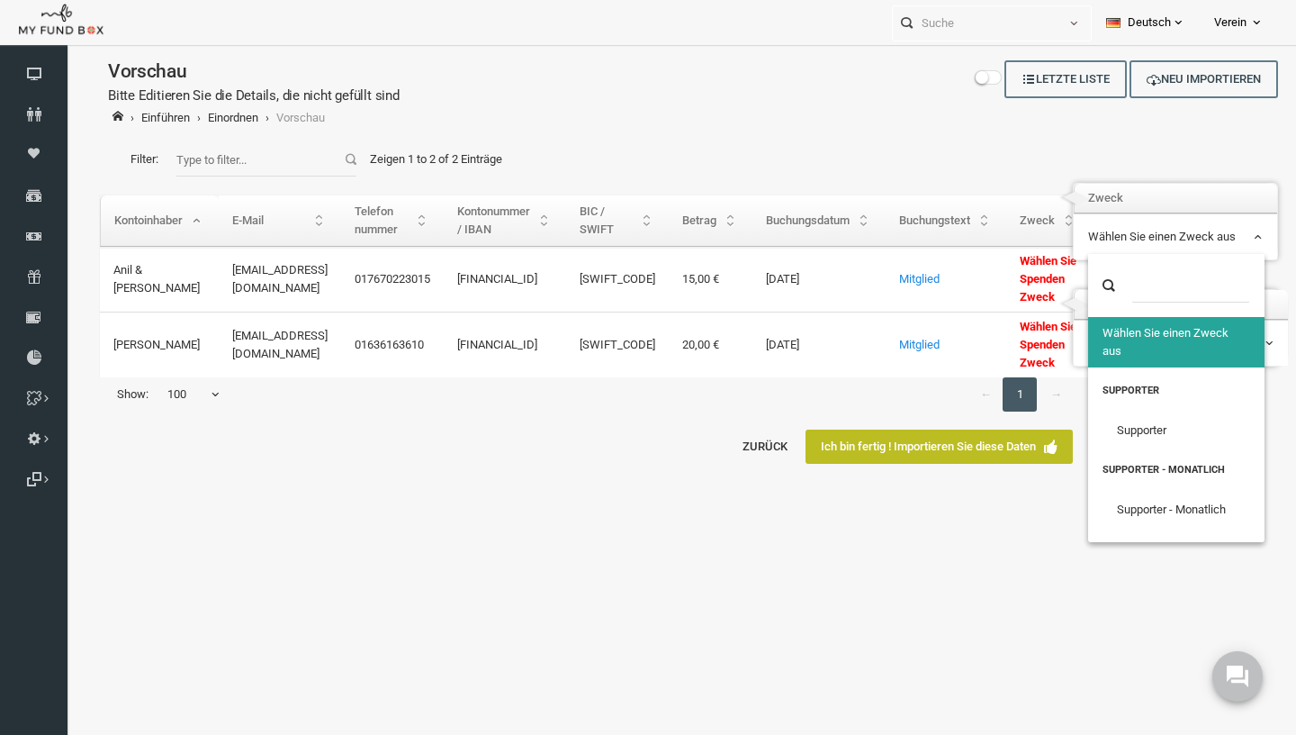
click at [1191, 240] on span "Wählen Sie einen Zweck aus" at bounding box center [1150, 237] width 175 height 18
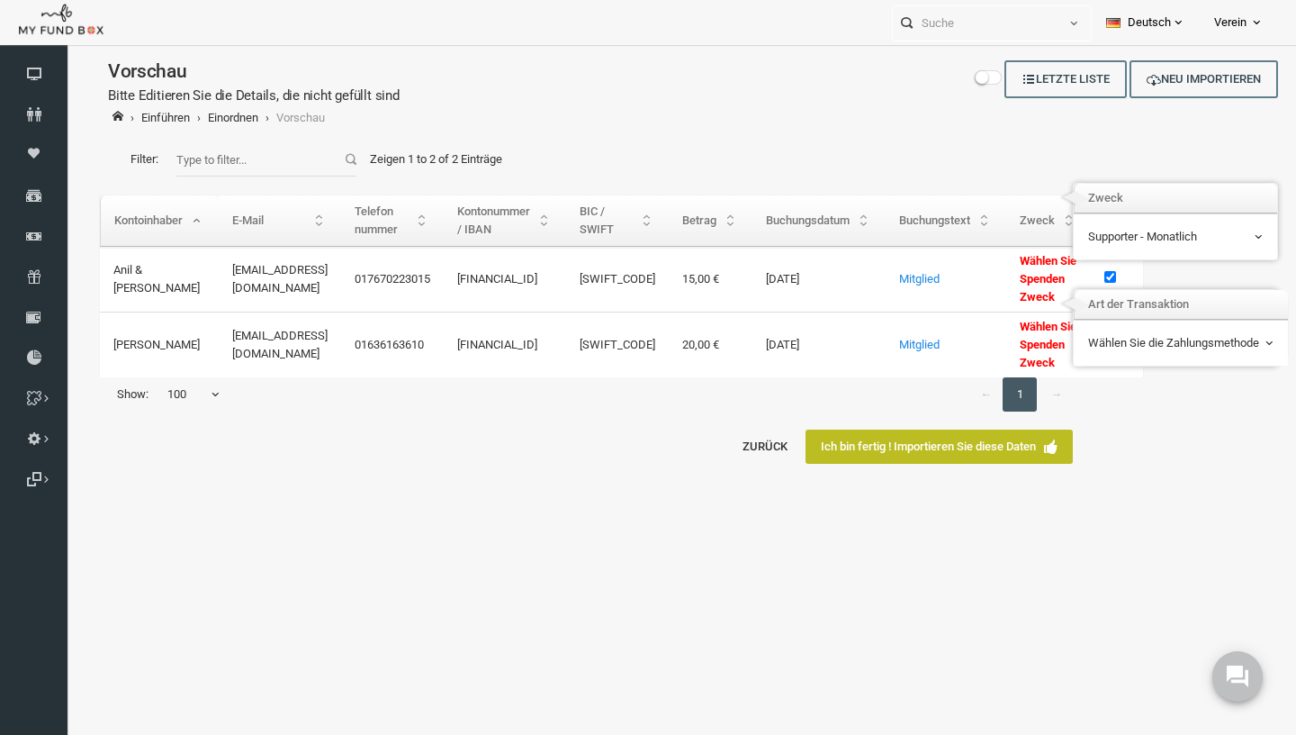
select select "0"
click at [1185, 343] on span "Wählen Sie die Zahlungsmethode" at bounding box center [1155, 343] width 185 height 18
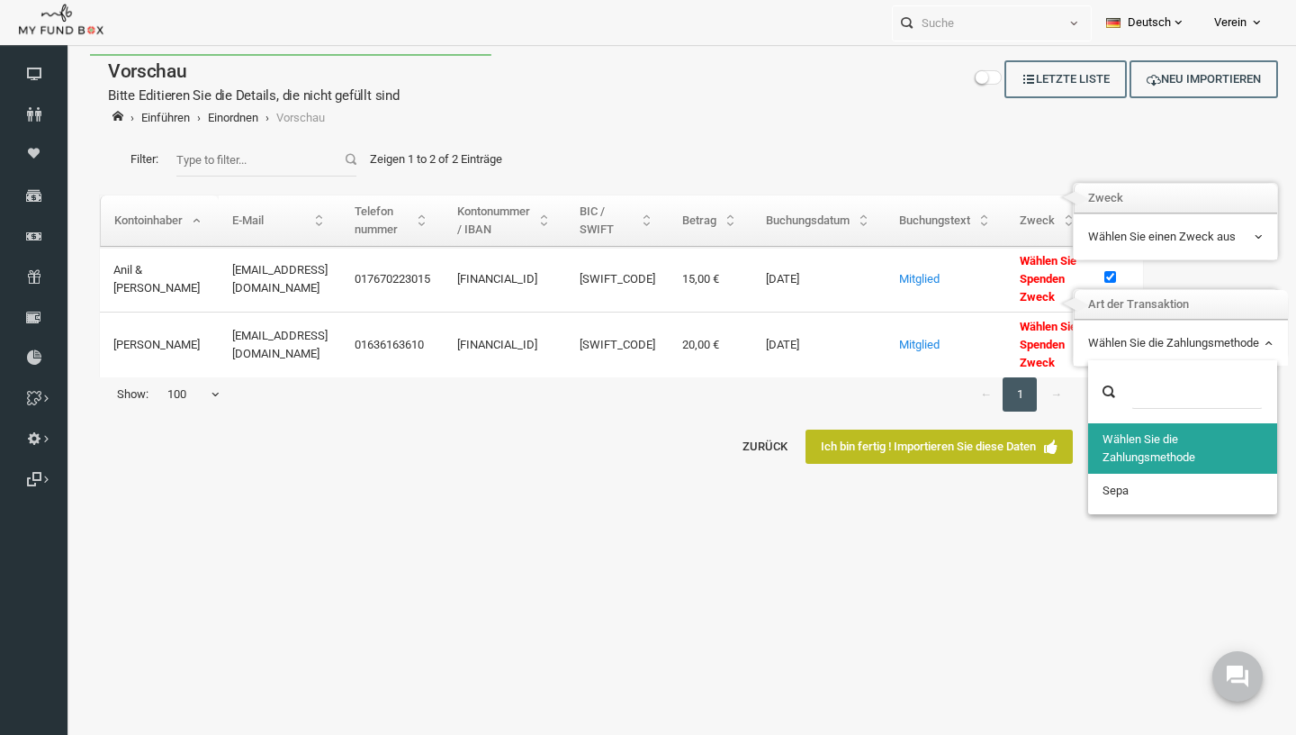
select select "100"
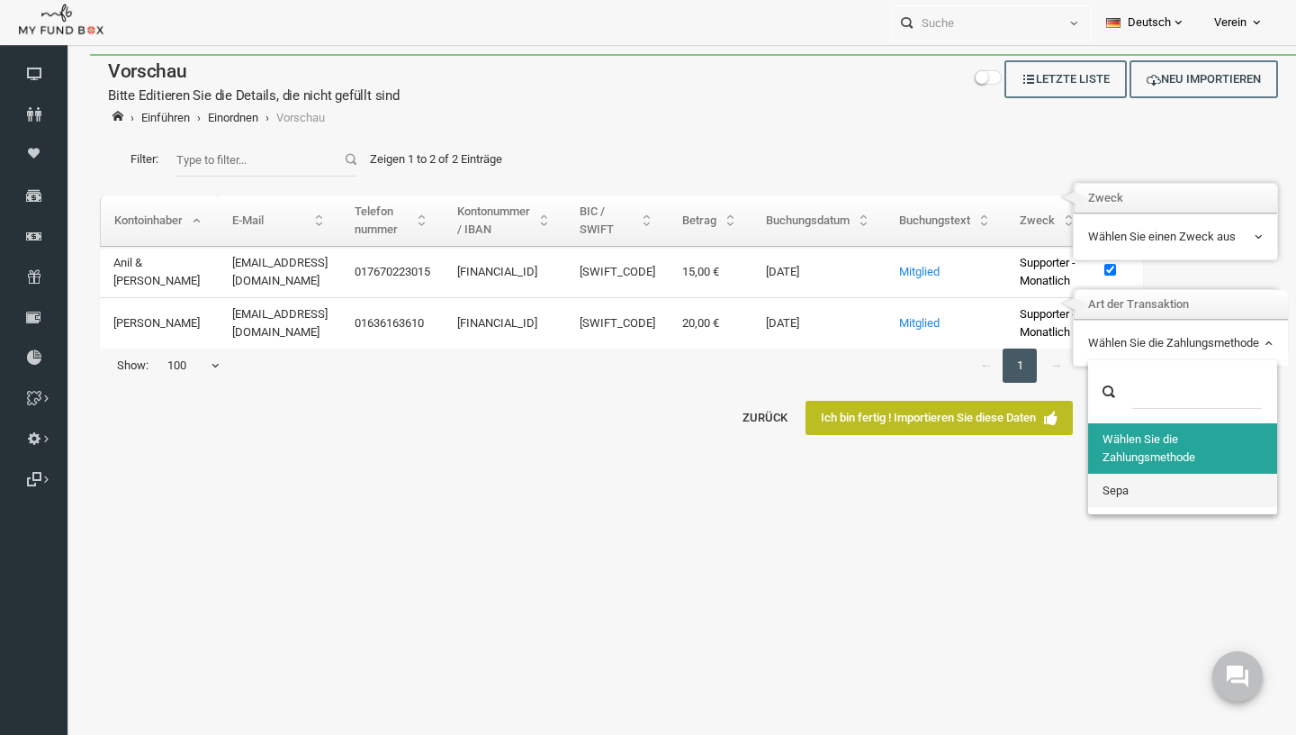
select select "3804"
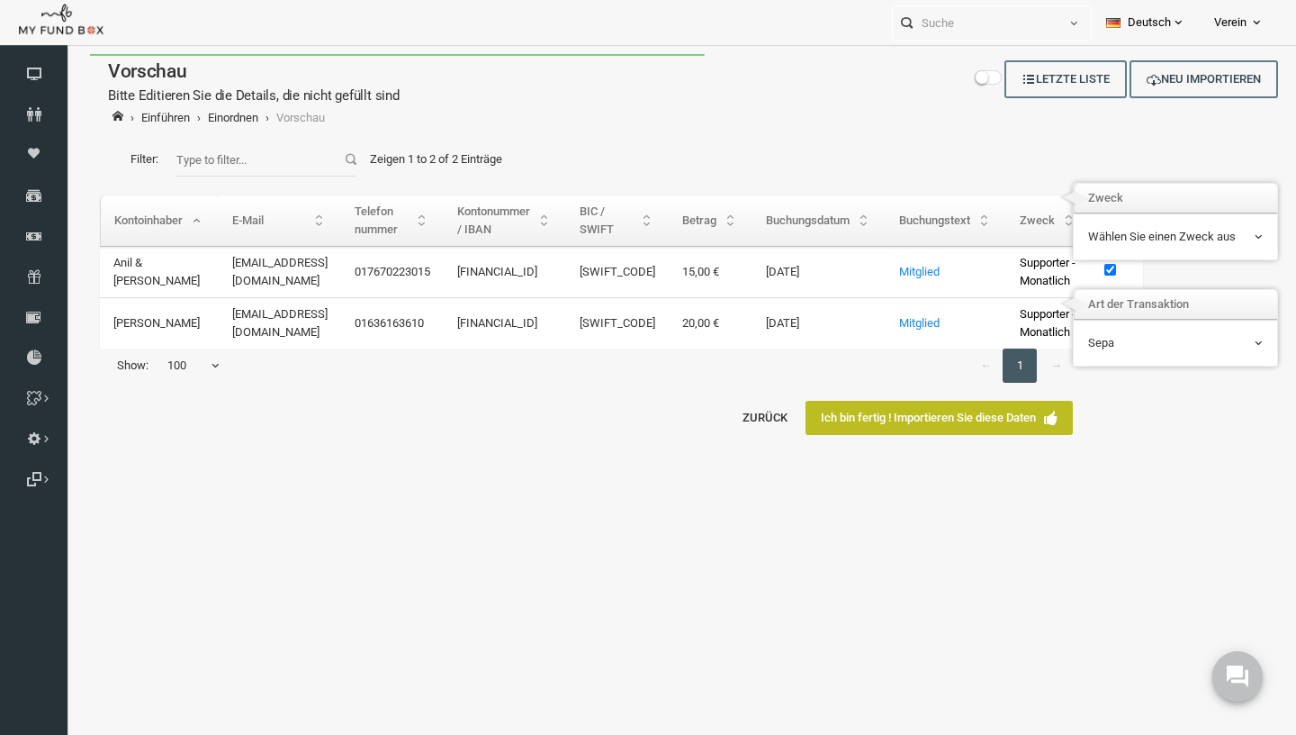
select select "100"
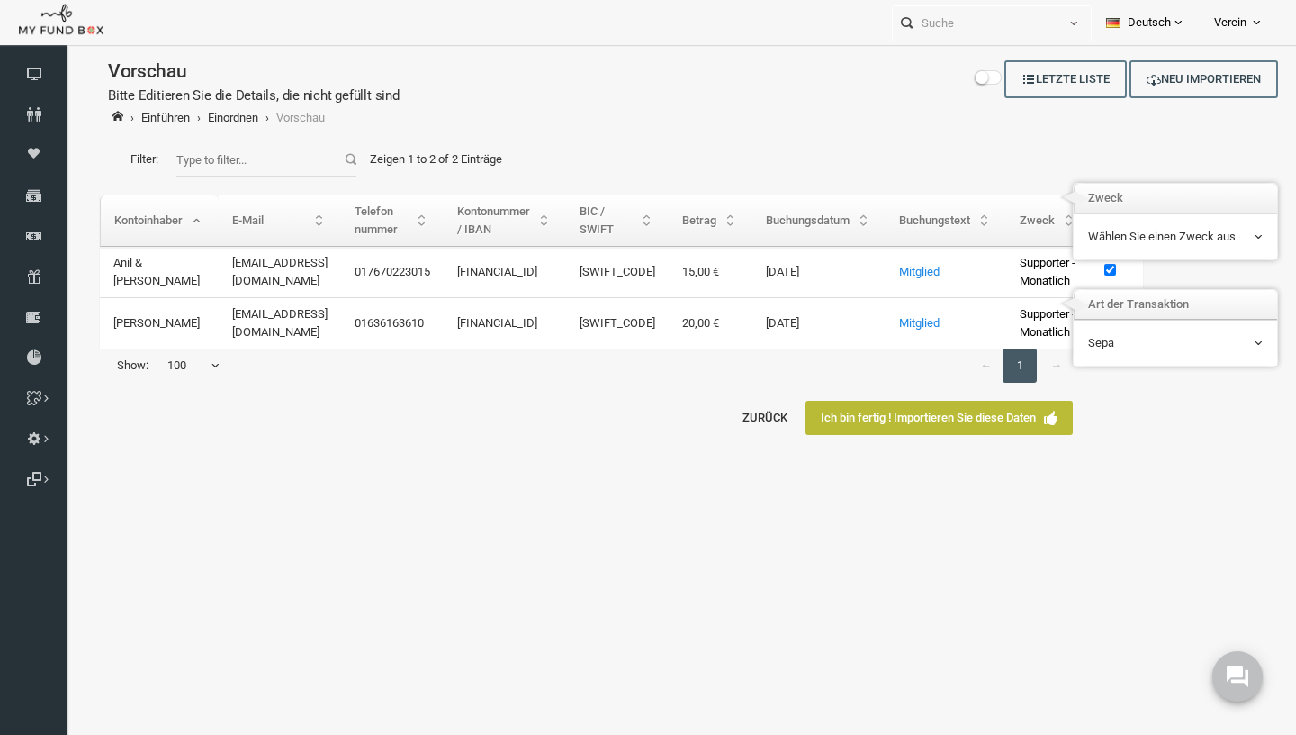
click at [1004, 435] on link "Ich bin fertig ! Importieren Sie diese Daten" at bounding box center [913, 418] width 267 height 34
